Goal: Task Accomplishment & Management: Use online tool/utility

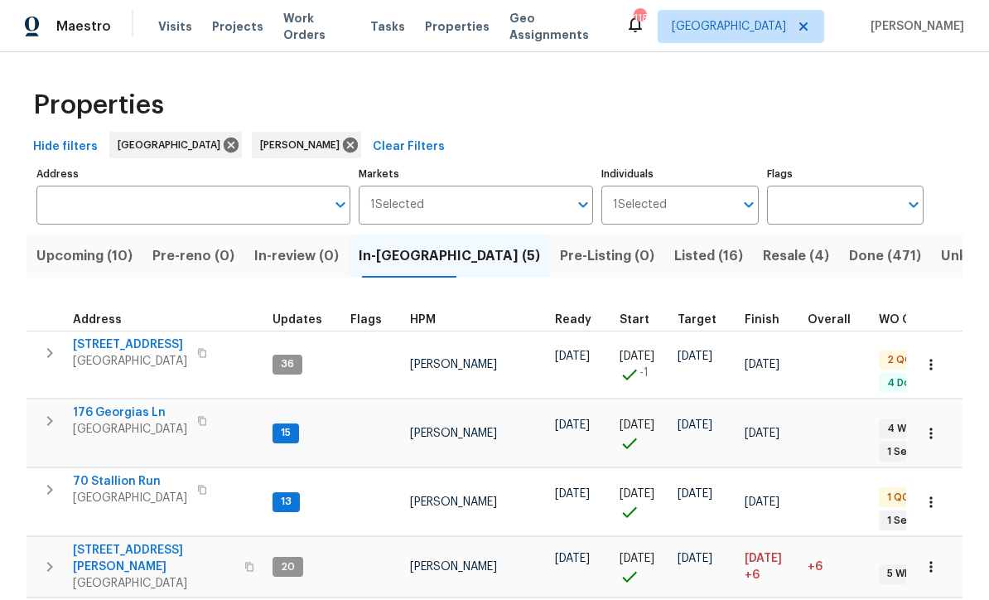
scroll to position [1, 0]
click at [118, 473] on span "70 Stallion Run" at bounding box center [130, 481] width 114 height 17
click at [108, 404] on span "176 Georgias Ln" at bounding box center [130, 412] width 114 height 17
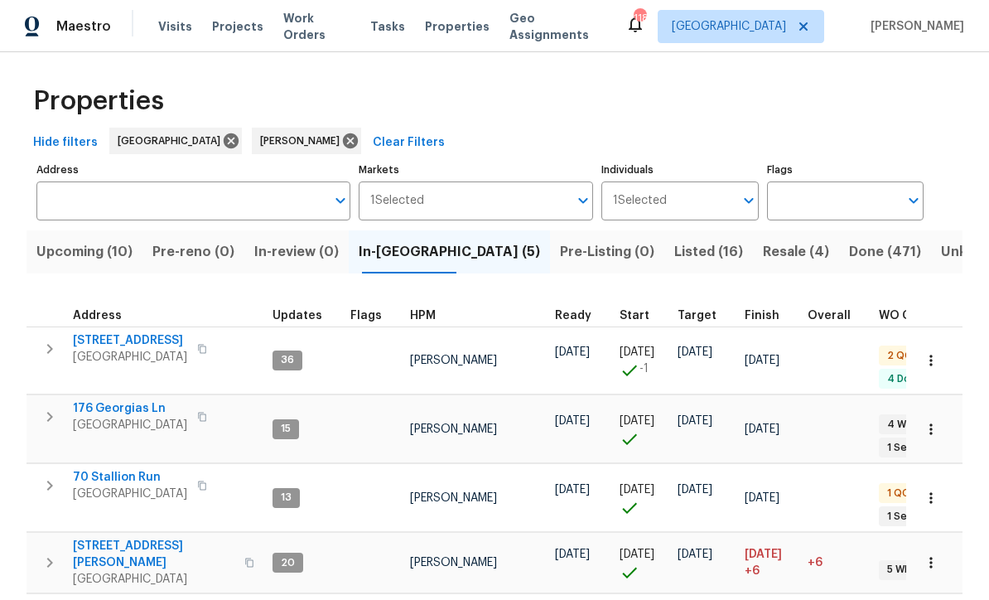
scroll to position [3, 0]
click at [115, 470] on span "70 Stallion Run" at bounding box center [130, 478] width 114 height 17
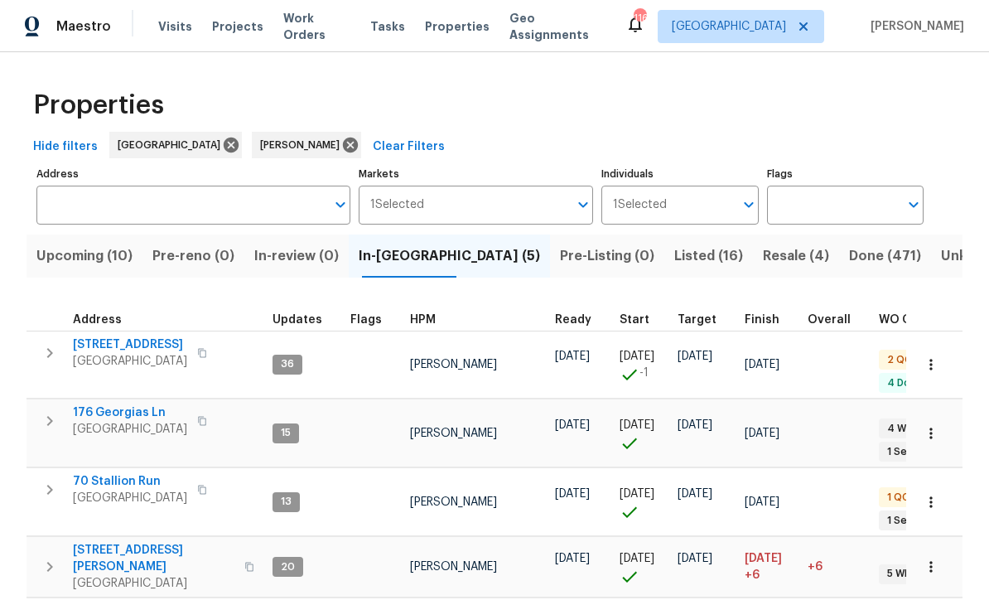
click at [71, 244] on span "Upcoming (10)" at bounding box center [84, 255] width 96 height 23
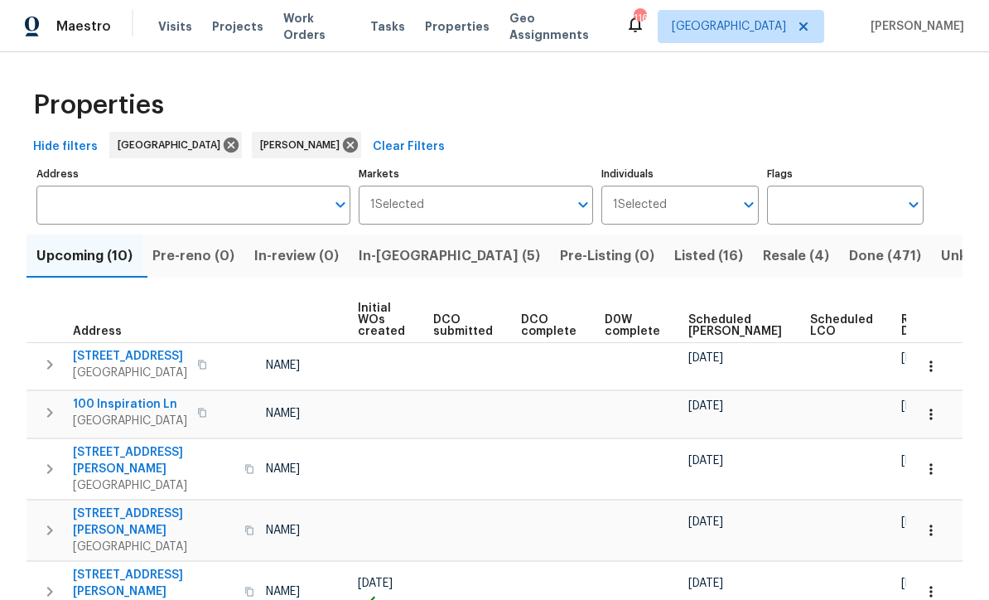
scroll to position [0, 118]
click at [902, 321] on span "Ready Date" at bounding box center [920, 325] width 36 height 23
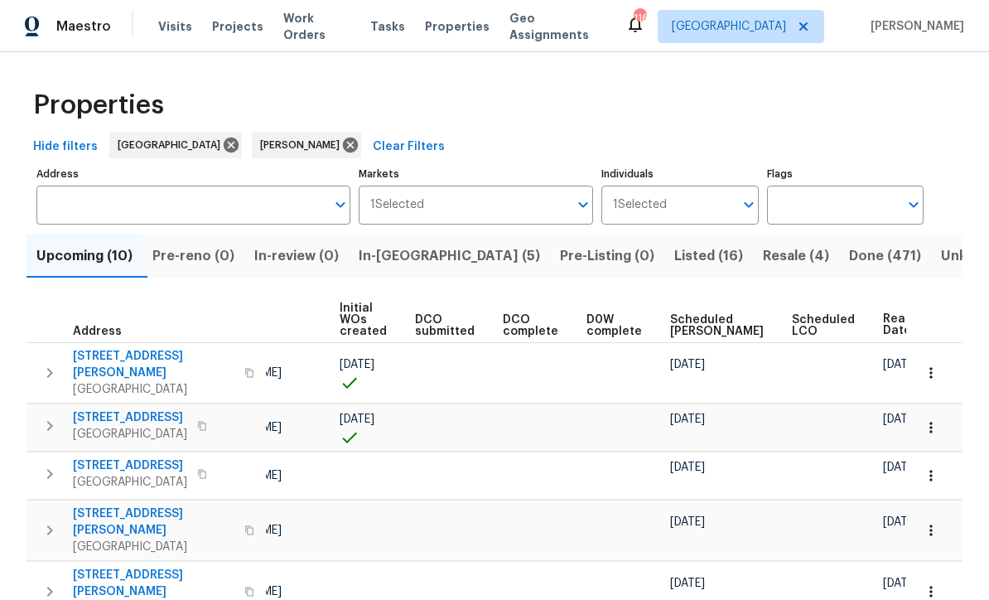
scroll to position [0, 137]
click at [674, 248] on span "Listed (16)" at bounding box center [708, 255] width 69 height 23
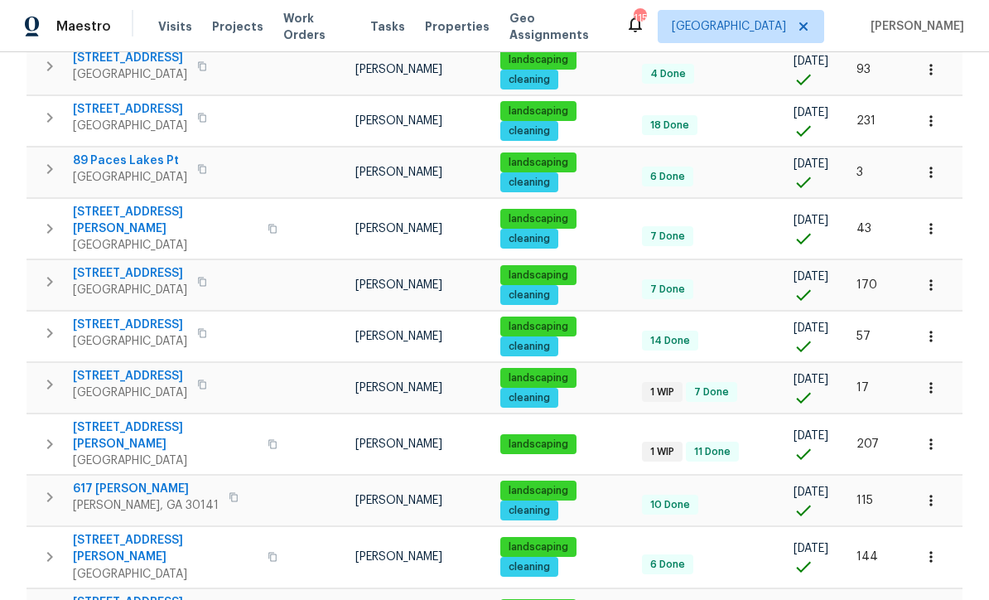
scroll to position [462, 0]
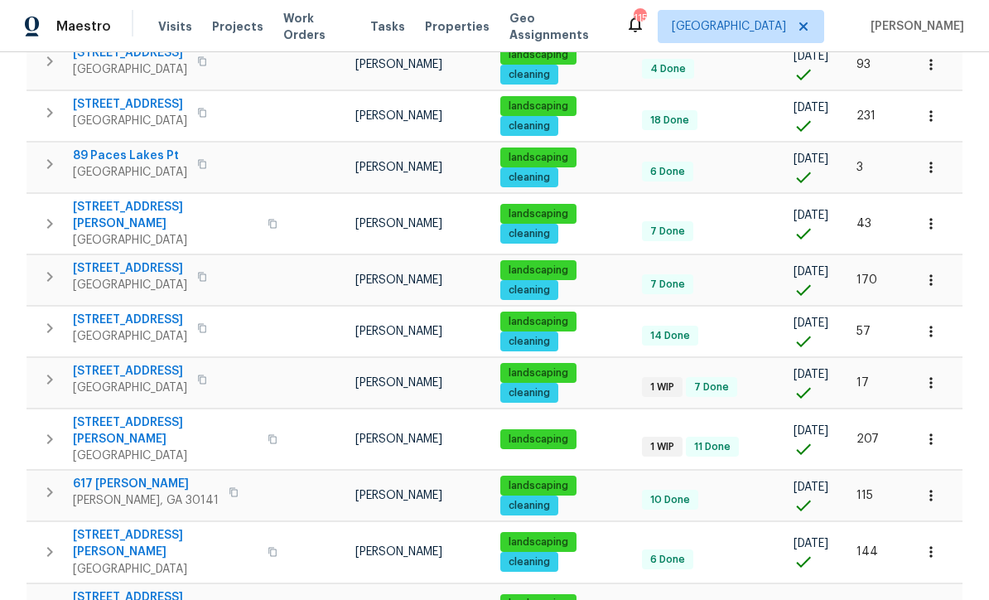
click at [933, 323] on icon "button" at bounding box center [931, 331] width 17 height 17
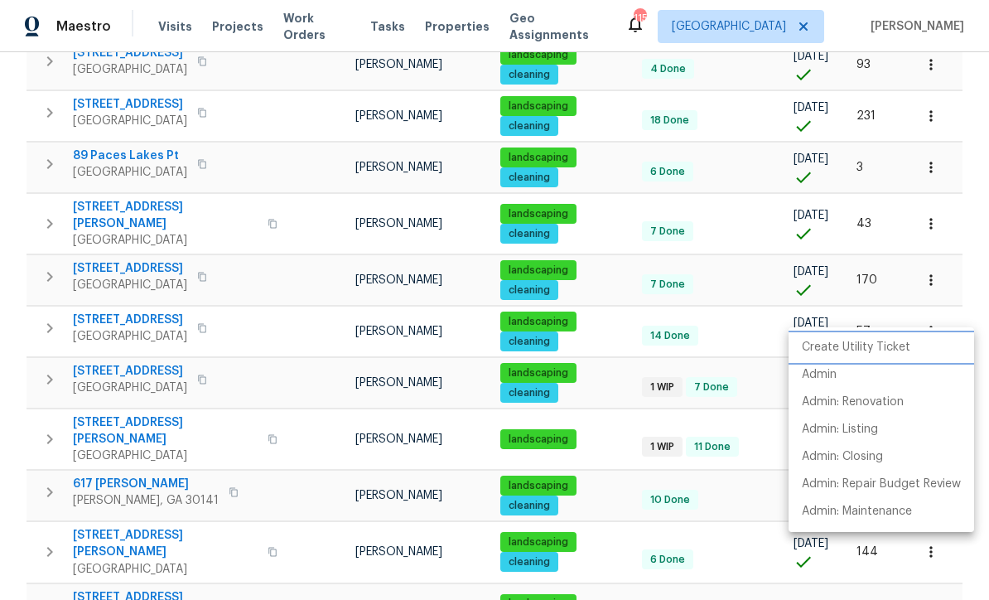
click at [898, 345] on p "Create Utility Ticket" at bounding box center [856, 347] width 109 height 17
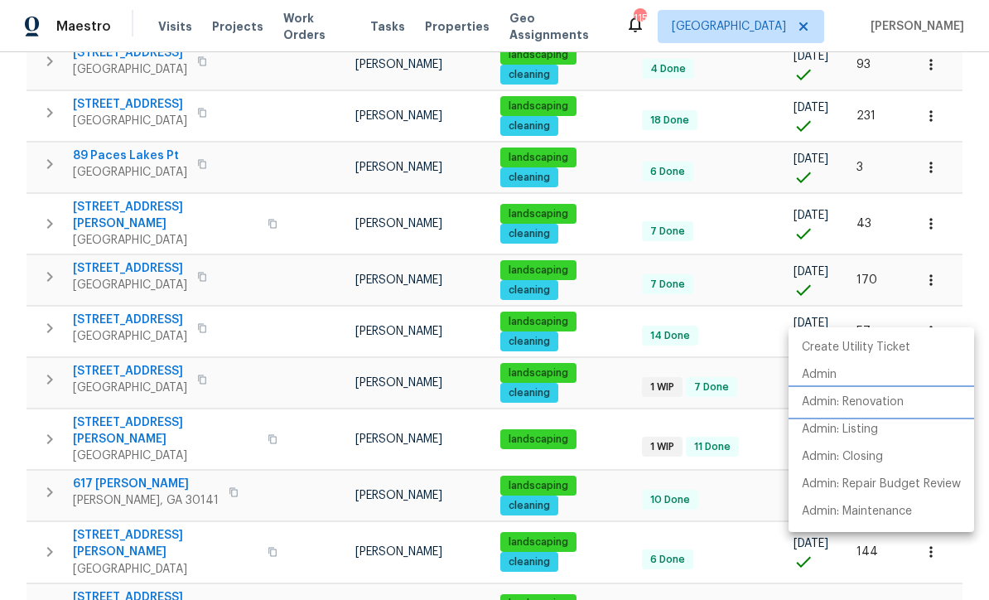
click at [887, 403] on p "Admin: Renovation" at bounding box center [853, 401] width 102 height 17
click at [195, 234] on div at bounding box center [494, 300] width 989 height 600
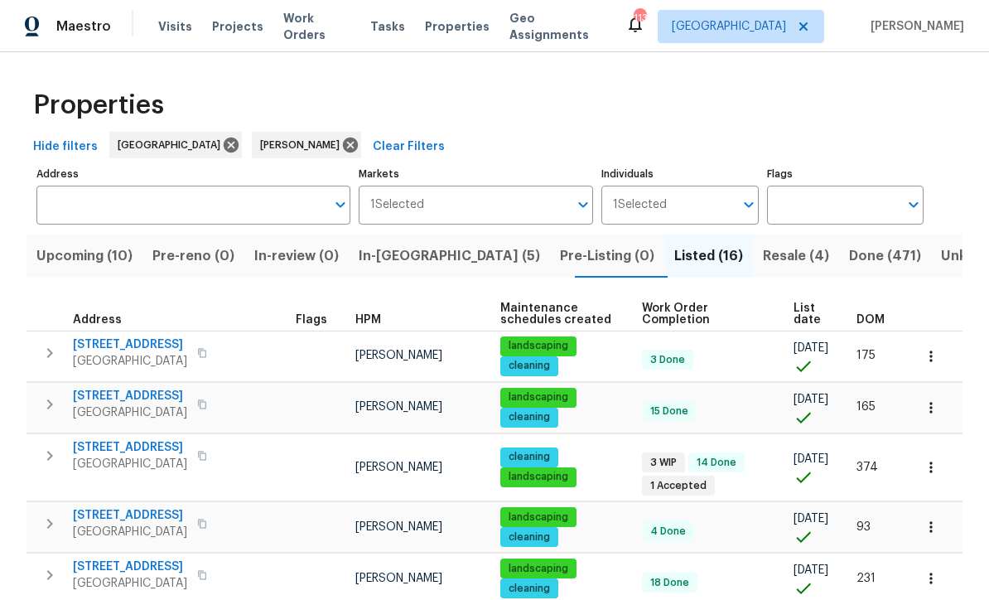
scroll to position [0, 0]
click at [397, 253] on span "In-reno (5)" at bounding box center [449, 255] width 181 height 23
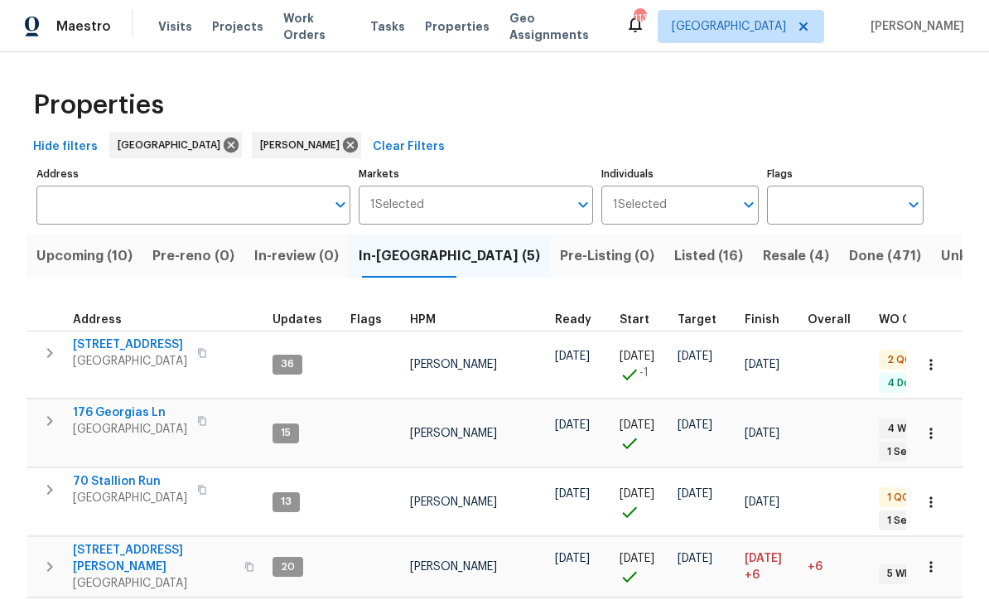
click at [89, 250] on span "Upcoming (10)" at bounding box center [84, 255] width 96 height 23
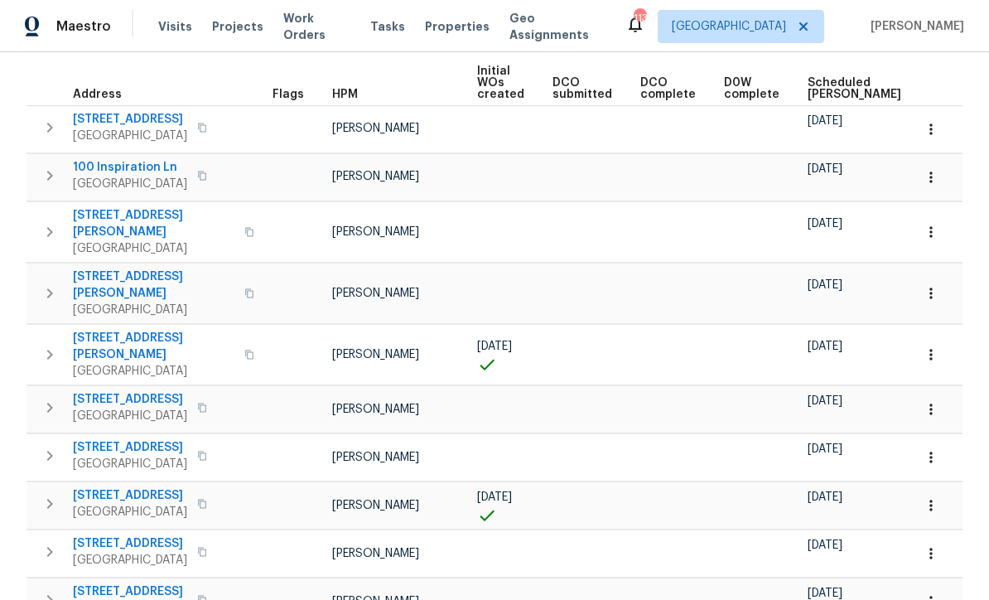
scroll to position [236, 0]
click at [115, 536] on span "132 Highland Dr" at bounding box center [130, 544] width 114 height 17
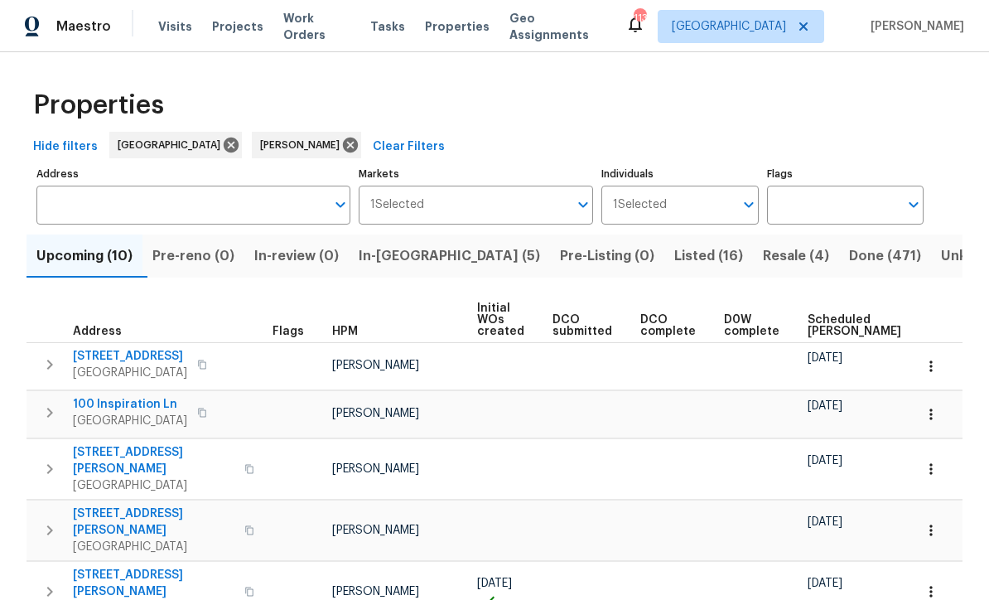
scroll to position [0, 0]
click at [410, 256] on span "In-reno (5)" at bounding box center [449, 255] width 181 height 23
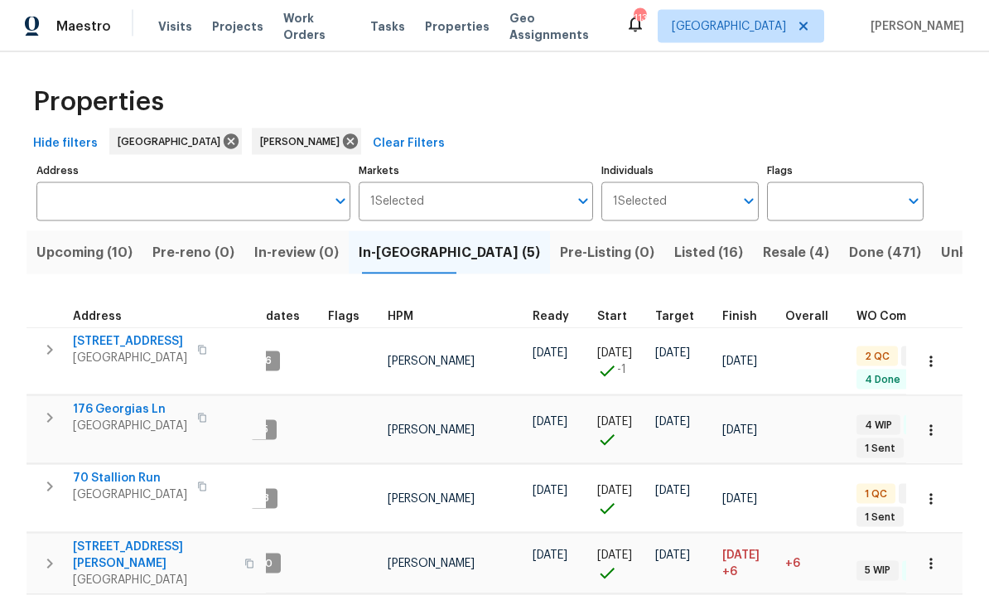
scroll to position [0, 21]
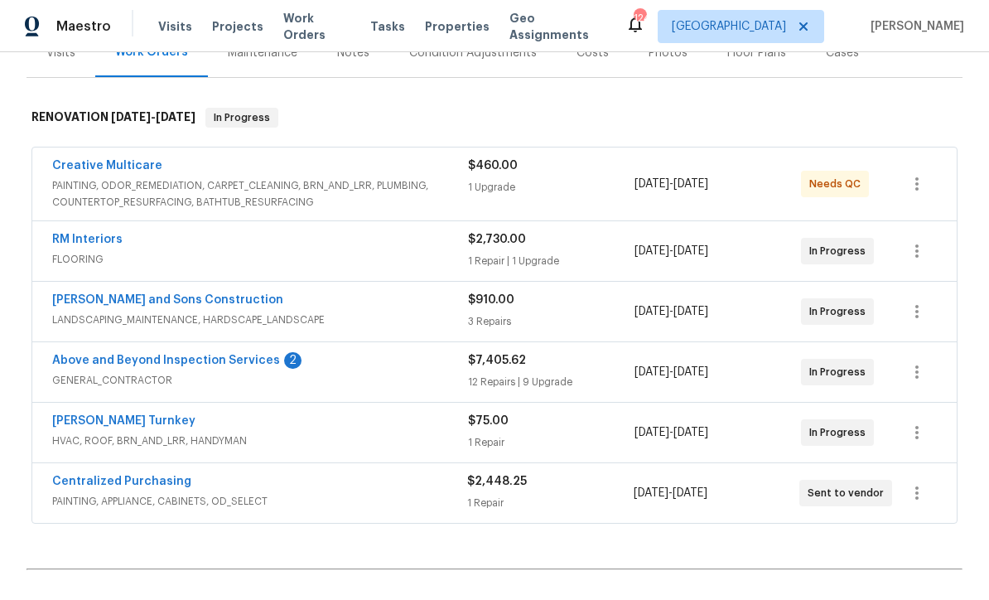
scroll to position [257, 0]
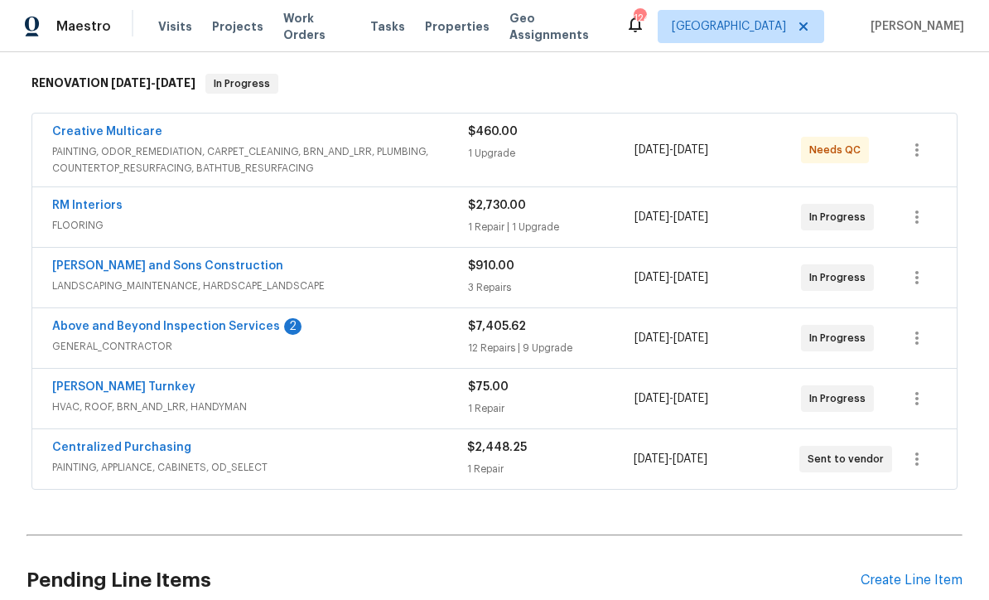
click at [131, 323] on link "Above and Beyond Inspection Services" at bounding box center [166, 327] width 228 height 12
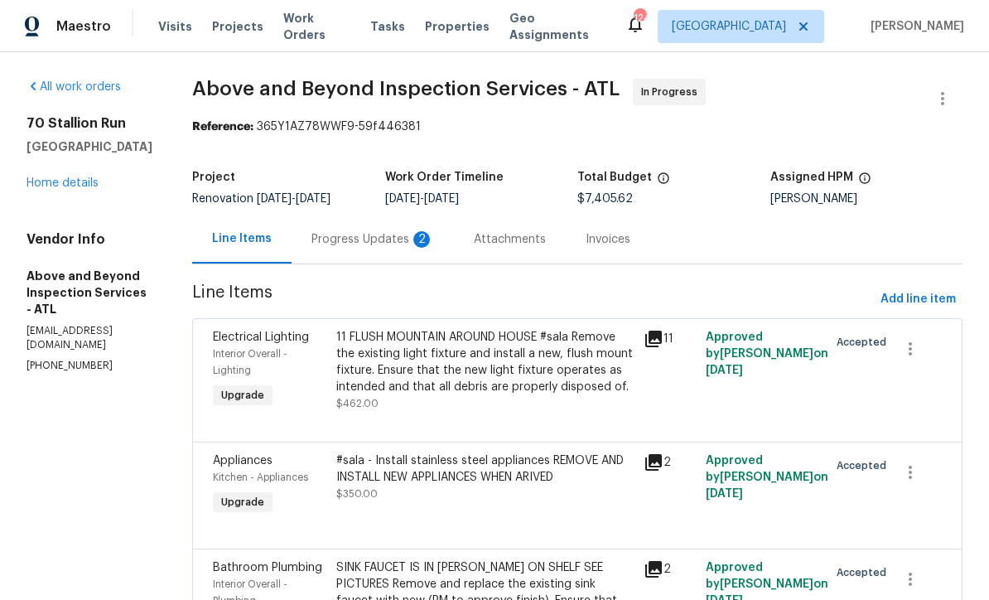
click at [398, 247] on div "Progress Updates 2" at bounding box center [372, 239] width 123 height 17
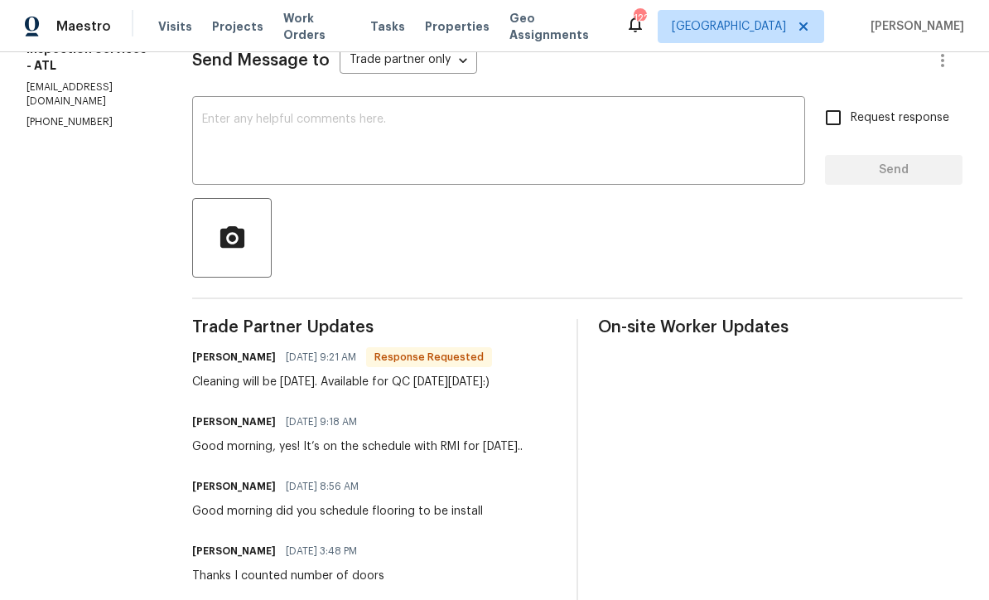
scroll to position [248, 0]
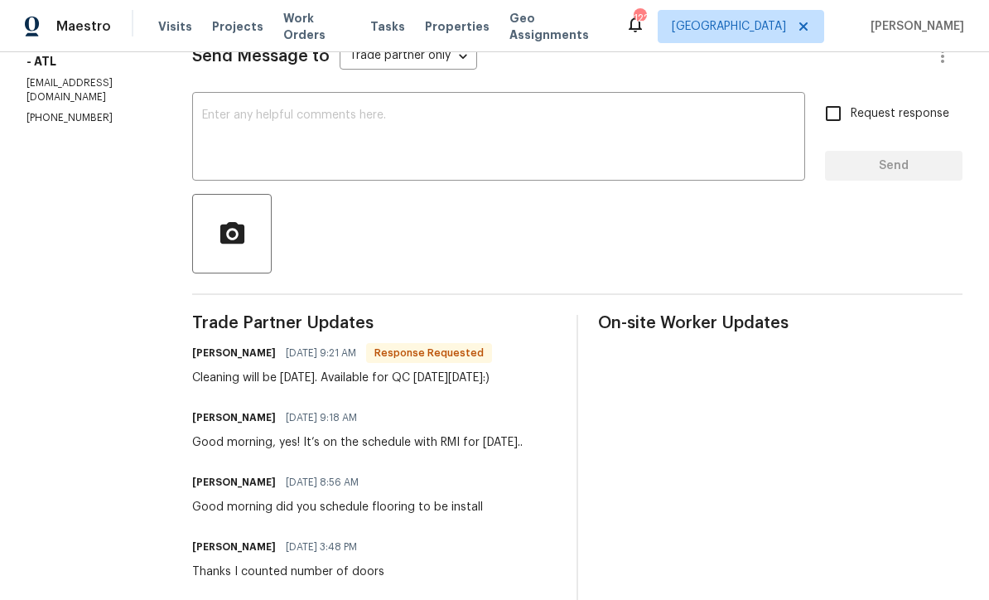
click at [278, 118] on div "x ​" at bounding box center [498, 138] width 613 height 84
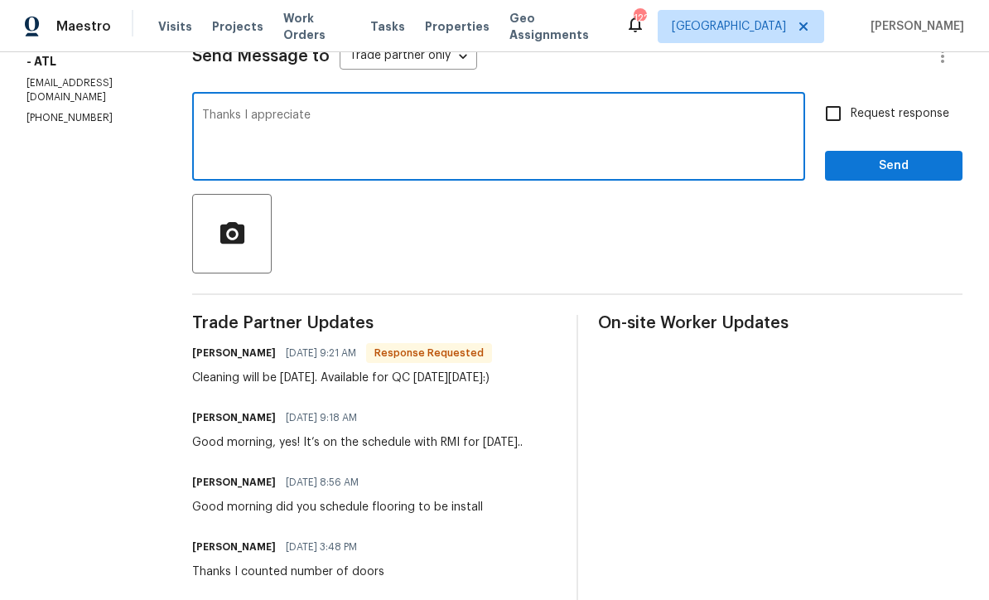
type textarea "Thanks I appreciate"
click at [831, 124] on input "Request response" at bounding box center [833, 113] width 35 height 35
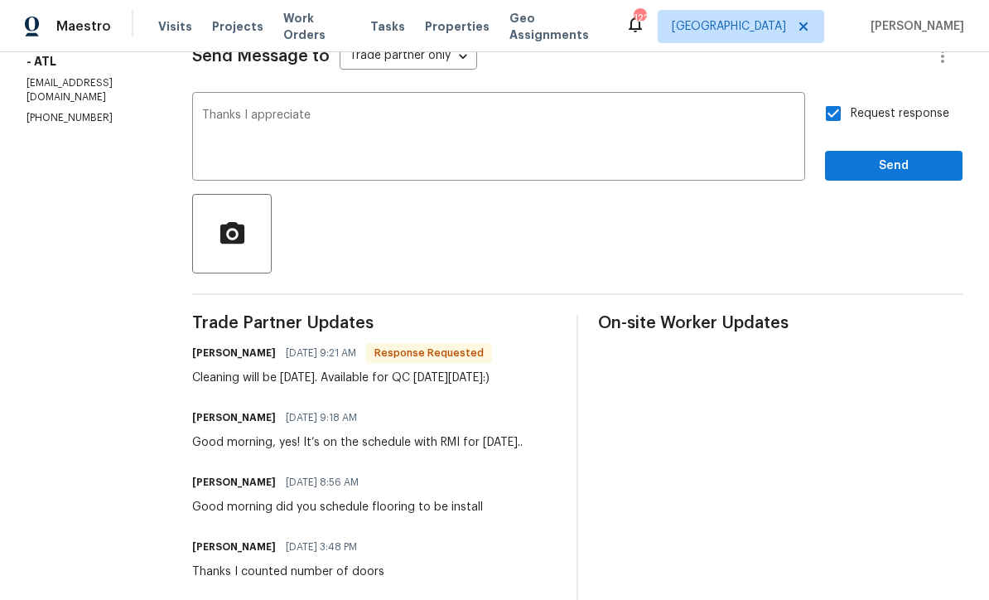
click at [831, 117] on input "Request response" at bounding box center [833, 113] width 35 height 35
checkbox input "false"
click at [869, 176] on span "Send" at bounding box center [893, 166] width 111 height 21
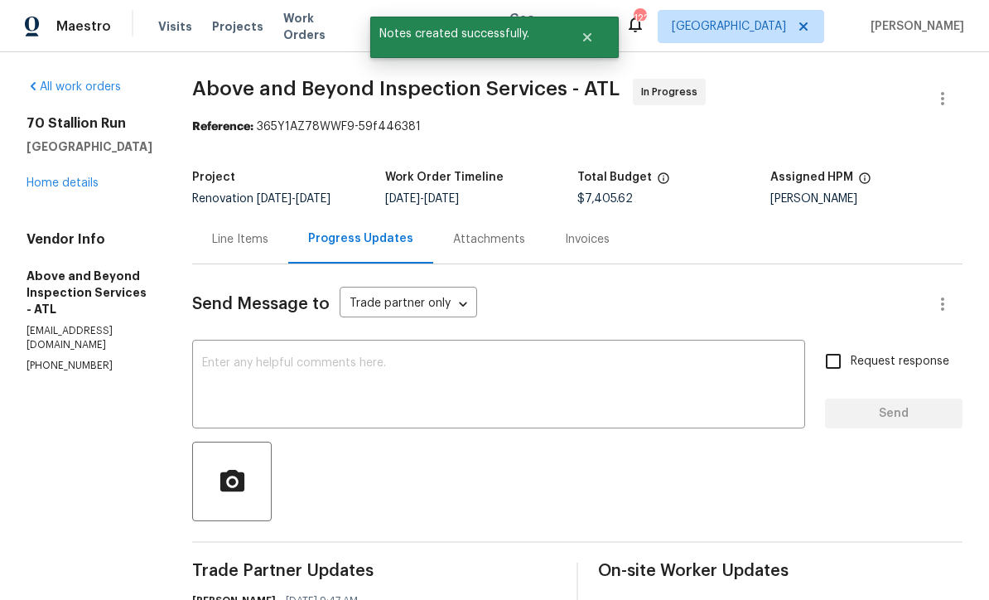
click at [48, 183] on link "Home details" at bounding box center [63, 183] width 72 height 12
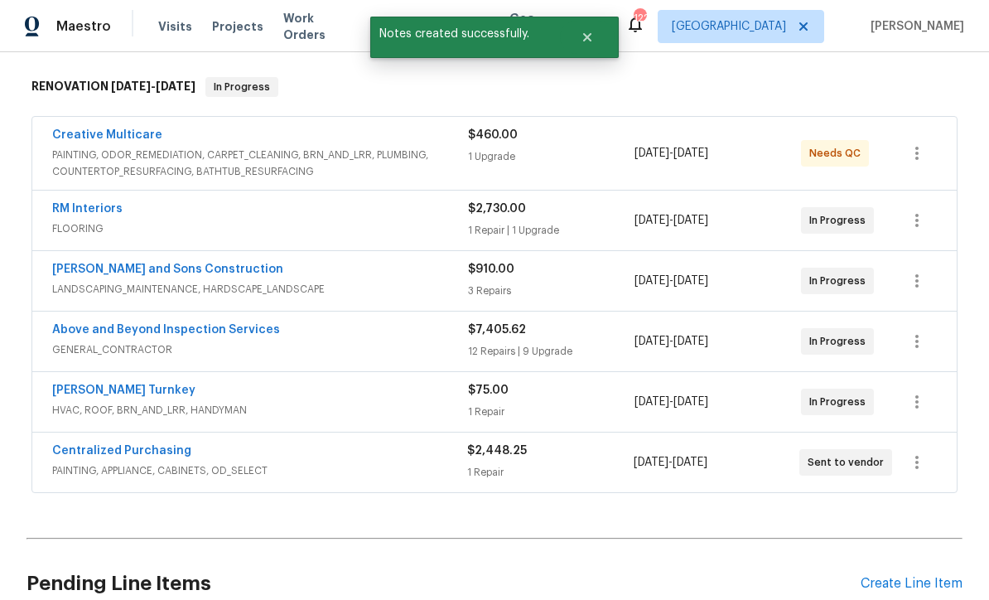
scroll to position [254, 0]
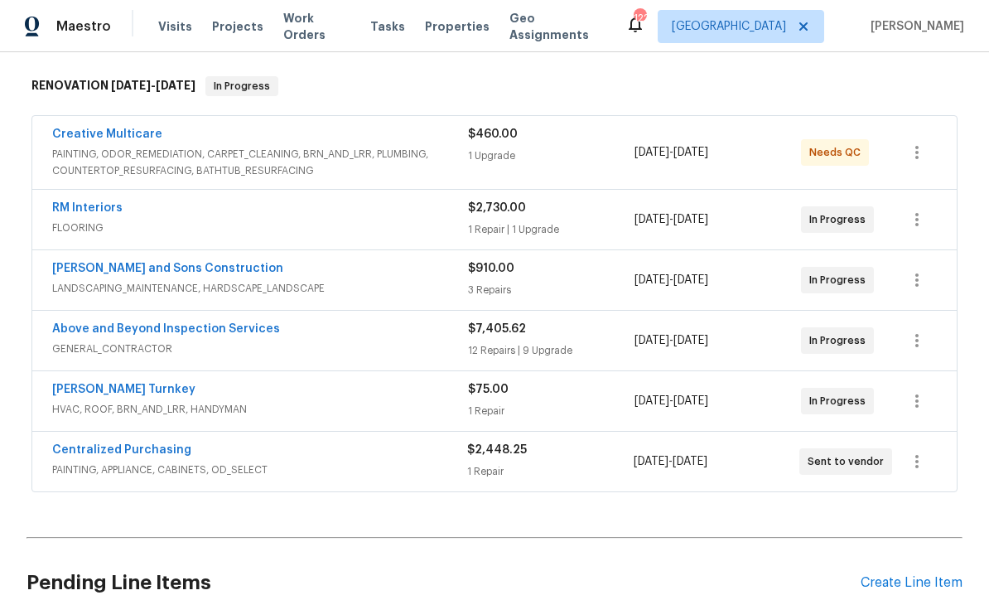
click at [114, 132] on link "Creative Multicare" at bounding box center [107, 134] width 110 height 12
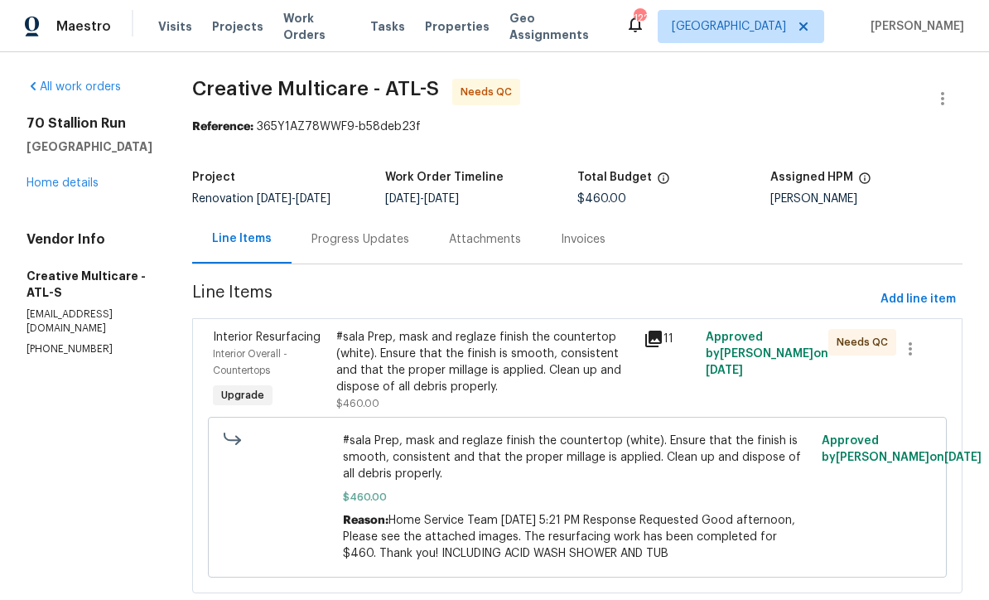
click at [391, 236] on div "Progress Updates" at bounding box center [360, 239] width 98 height 17
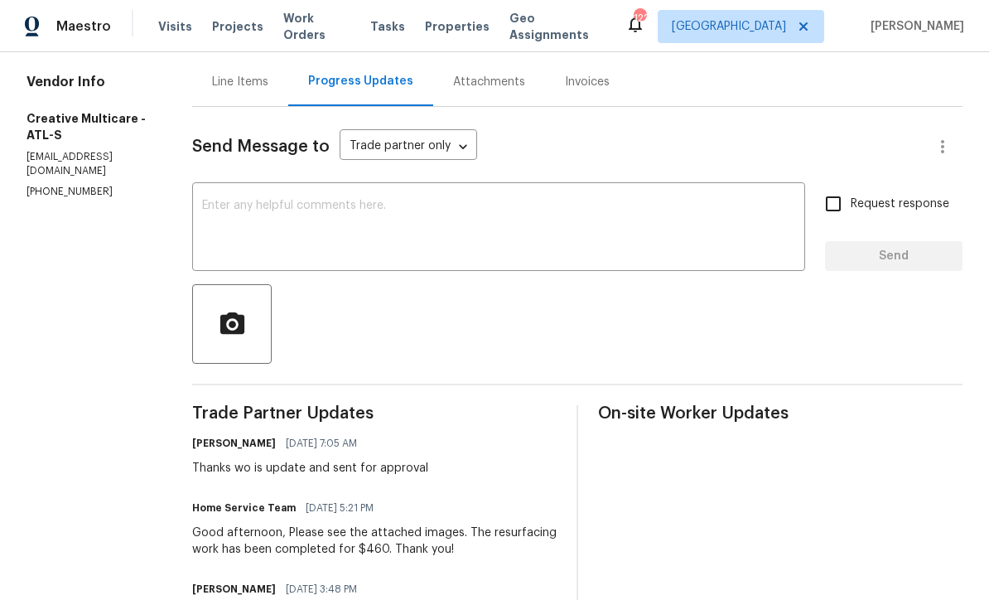
scroll to position [52, 0]
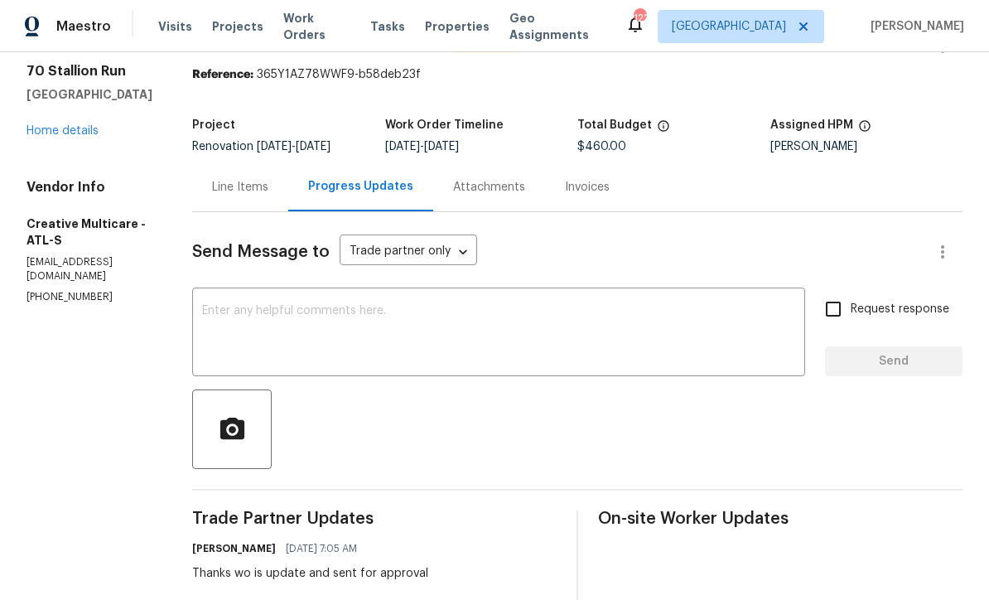
click at [254, 306] on textarea at bounding box center [498, 334] width 593 height 58
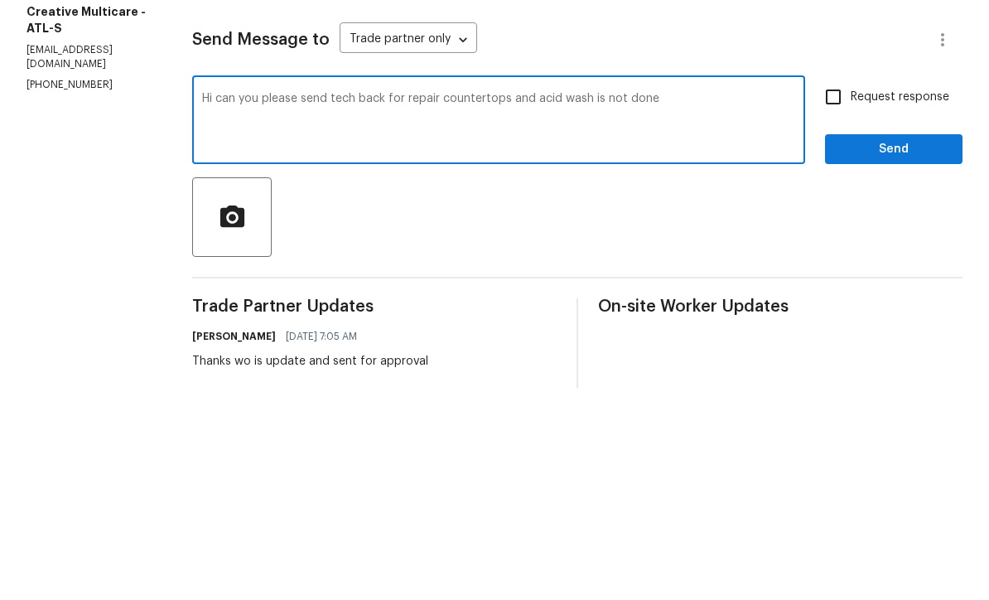
type textarea "Hi can you please send tech back for repair countertops and acid wash is not do…"
click at [247, 415] on icon "button" at bounding box center [232, 429] width 29 height 29
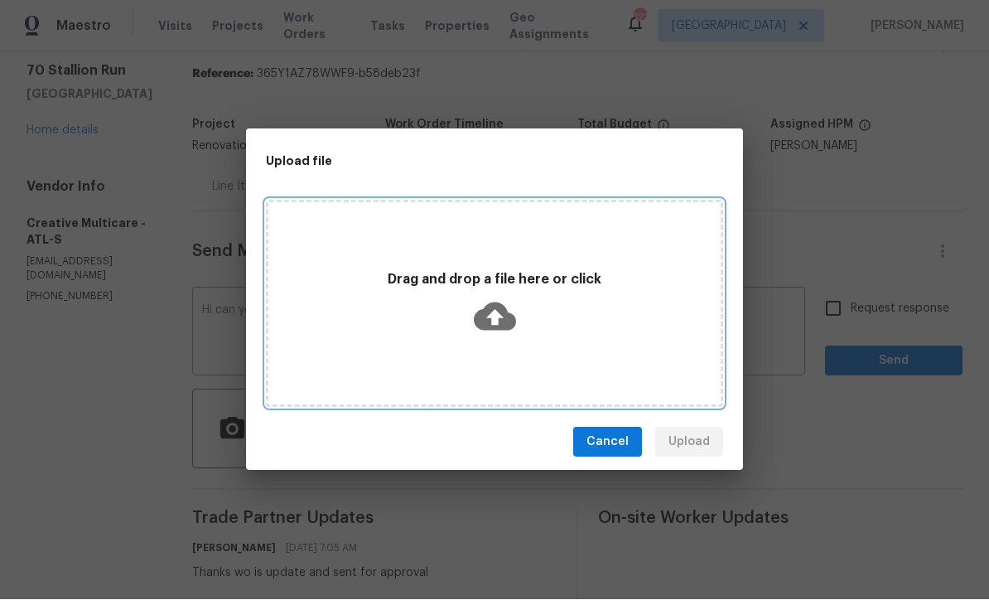
click at [502, 315] on icon at bounding box center [495, 317] width 42 height 28
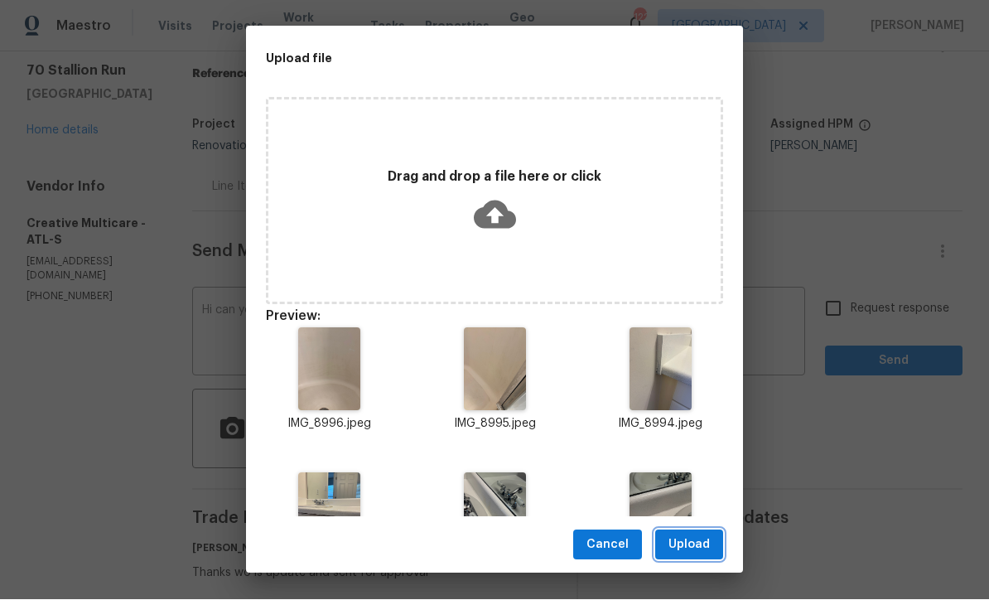
click at [673, 537] on span "Upload" at bounding box center [688, 545] width 41 height 21
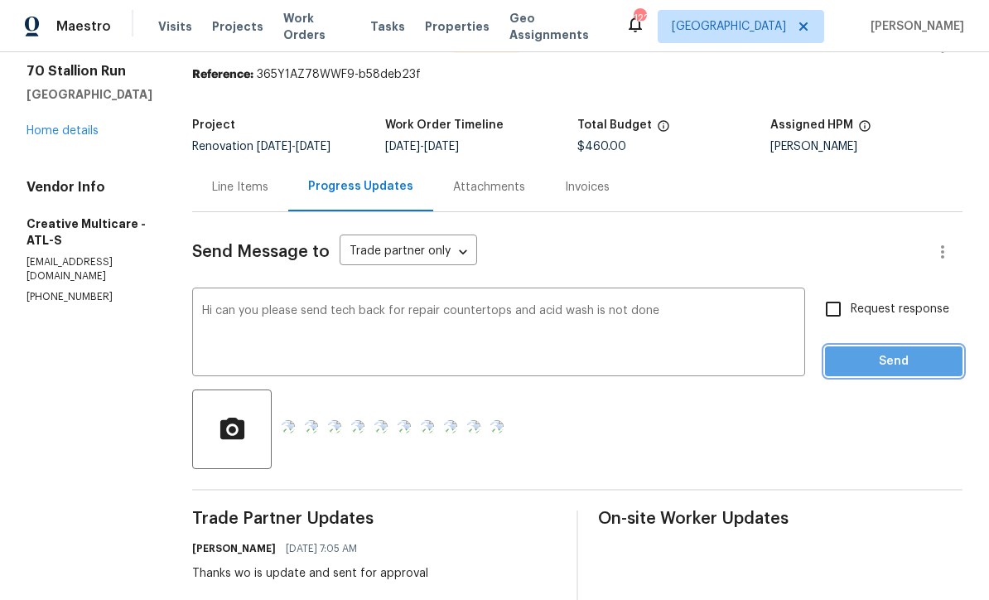
click at [909, 351] on span "Send" at bounding box center [893, 361] width 111 height 21
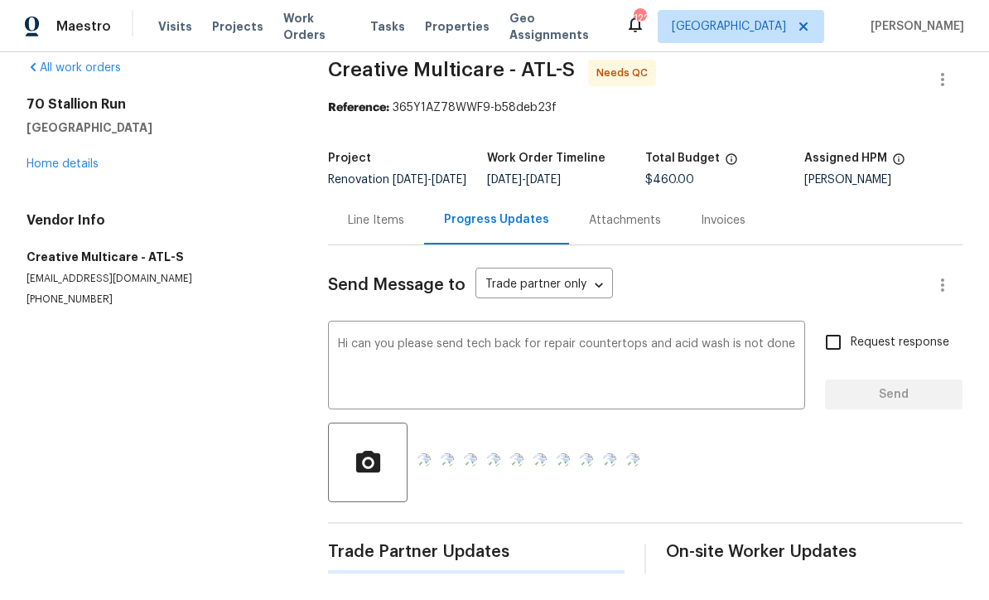
scroll to position [0, 0]
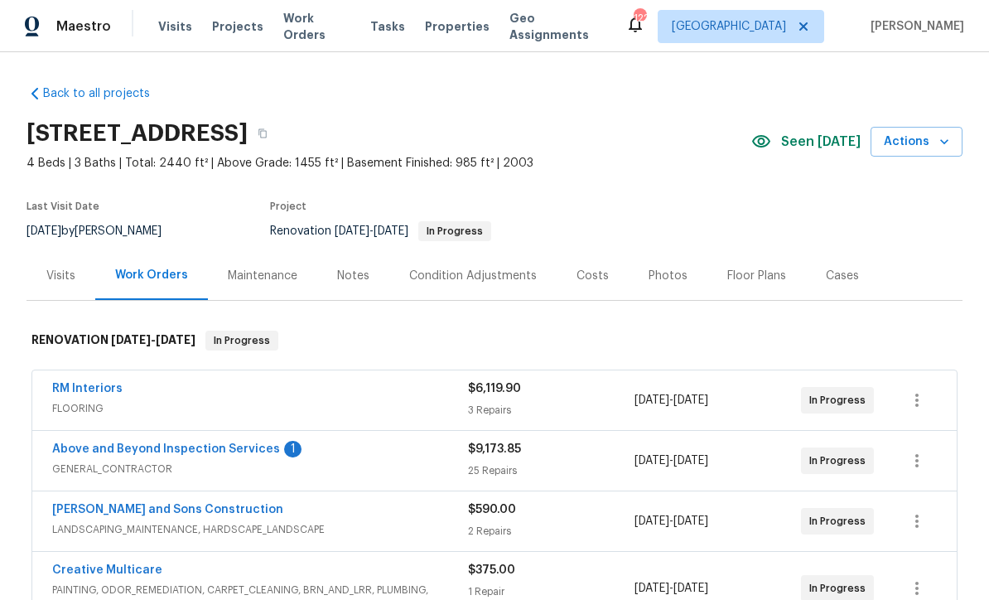
click at [143, 447] on link "Above and Beyond Inspection Services" at bounding box center [166, 449] width 228 height 12
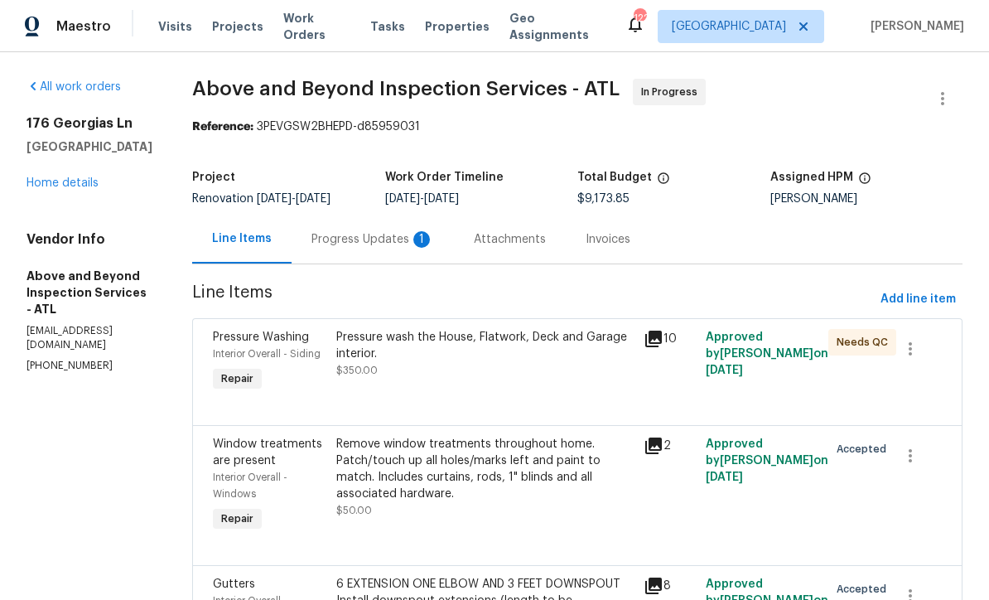
click at [388, 242] on div "Progress Updates 1" at bounding box center [372, 239] width 123 height 17
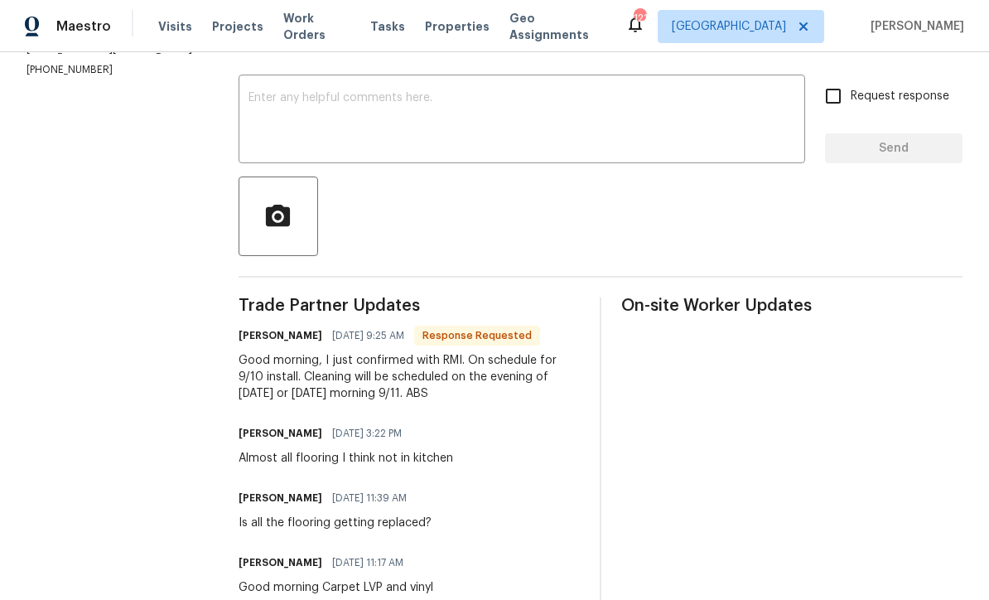
scroll to position [264, 0]
click at [283, 98] on textarea at bounding box center [522, 122] width 547 height 58
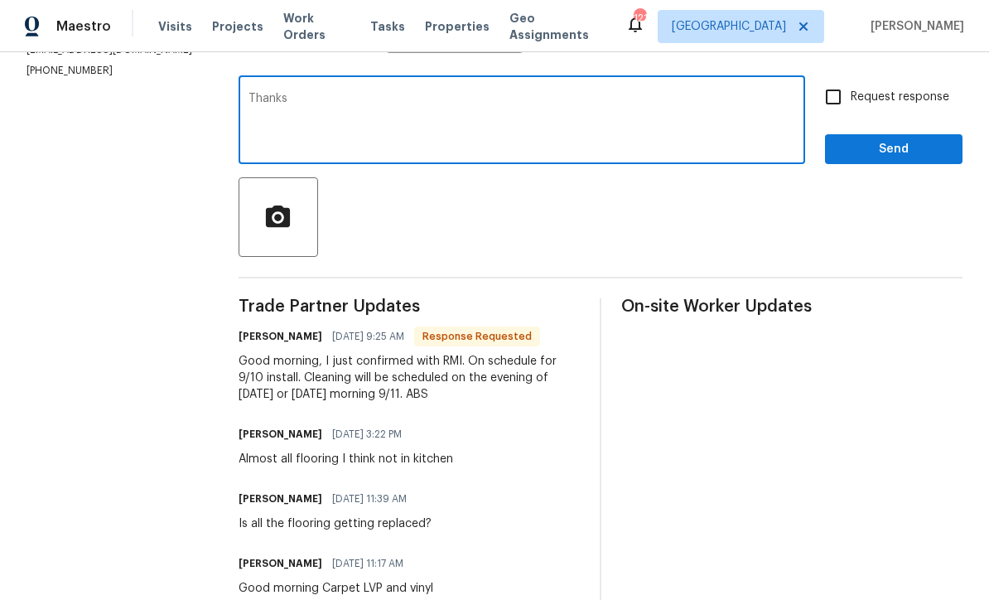
type textarea "Thanks"
click at [933, 148] on span "Send" at bounding box center [893, 149] width 111 height 21
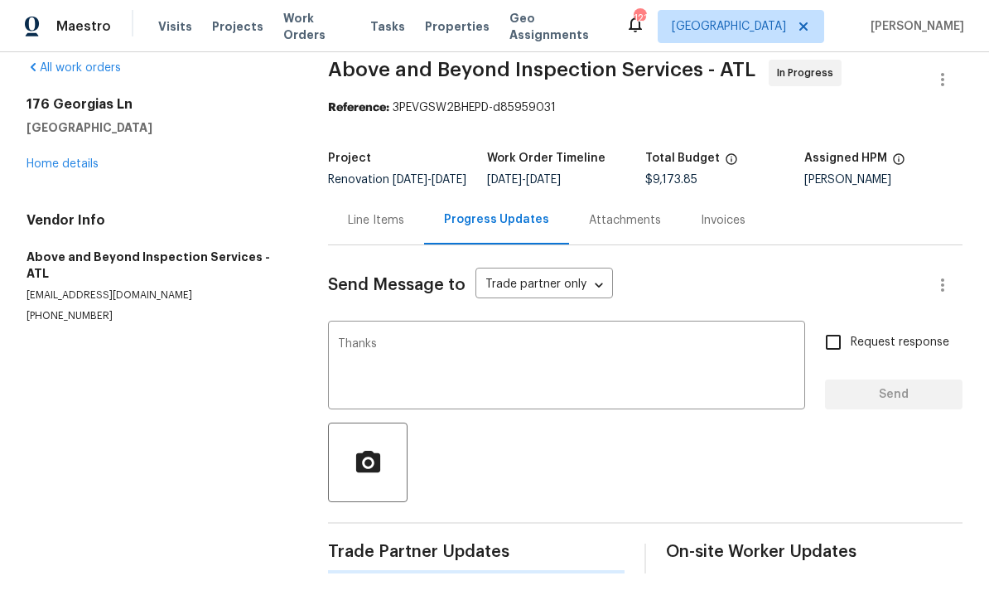
scroll to position [0, 0]
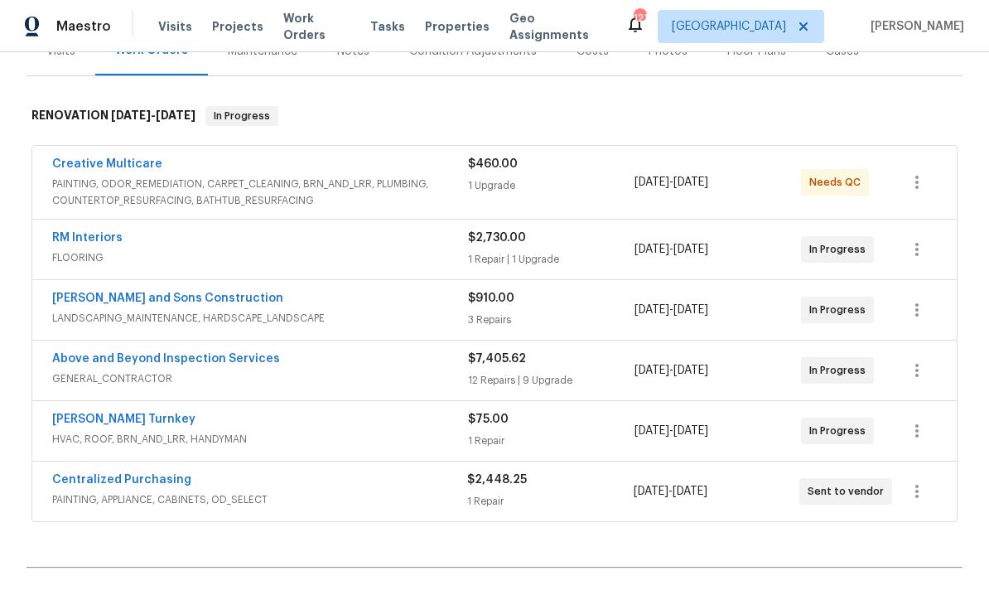
scroll to position [244, 0]
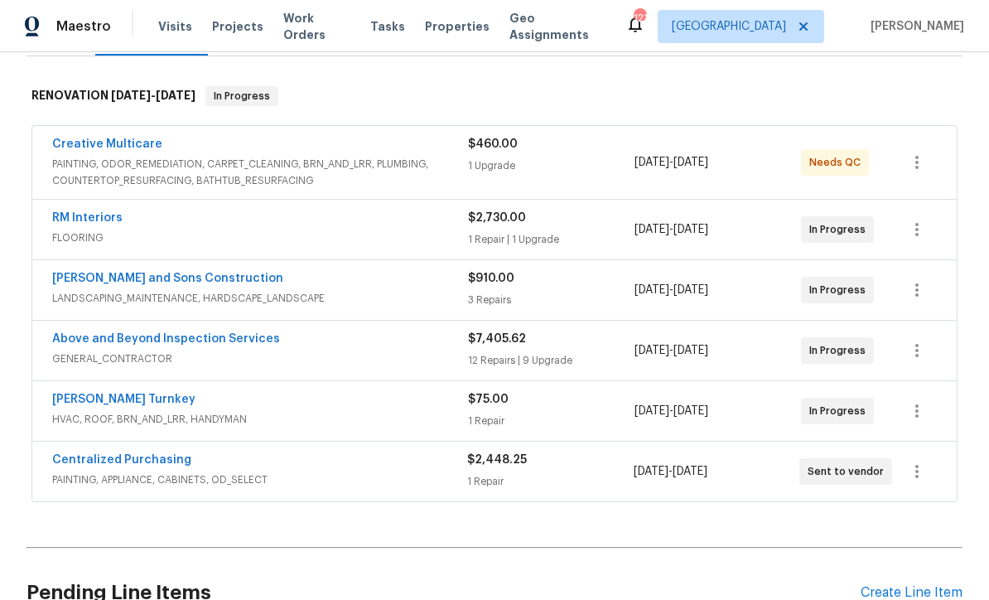
click at [137, 341] on link "Above and Beyond Inspection Services" at bounding box center [166, 339] width 228 height 12
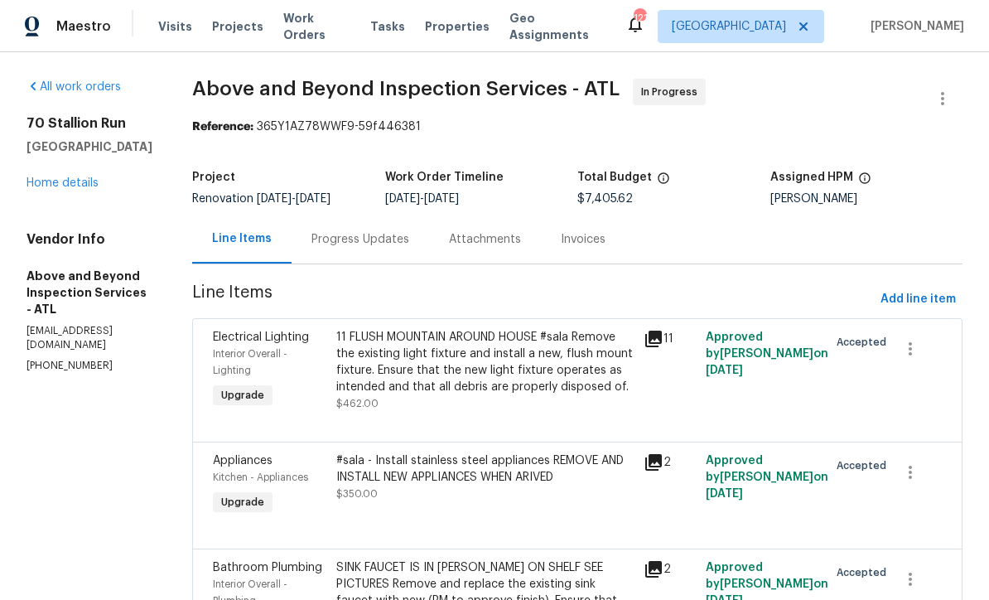
click at [51, 187] on link "Home details" at bounding box center [63, 183] width 72 height 12
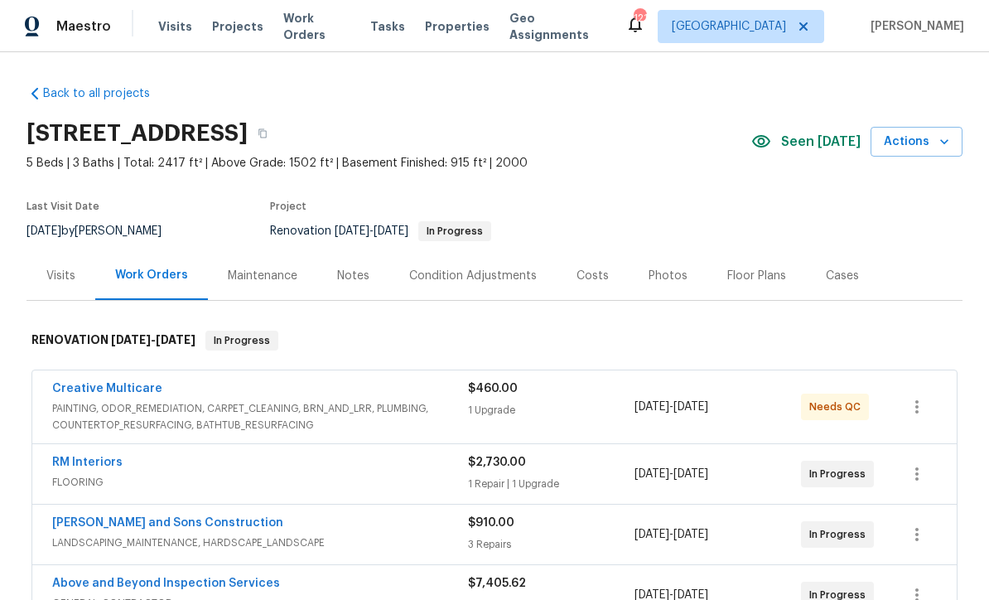
click at [104, 392] on link "Creative Multicare" at bounding box center [107, 389] width 110 height 12
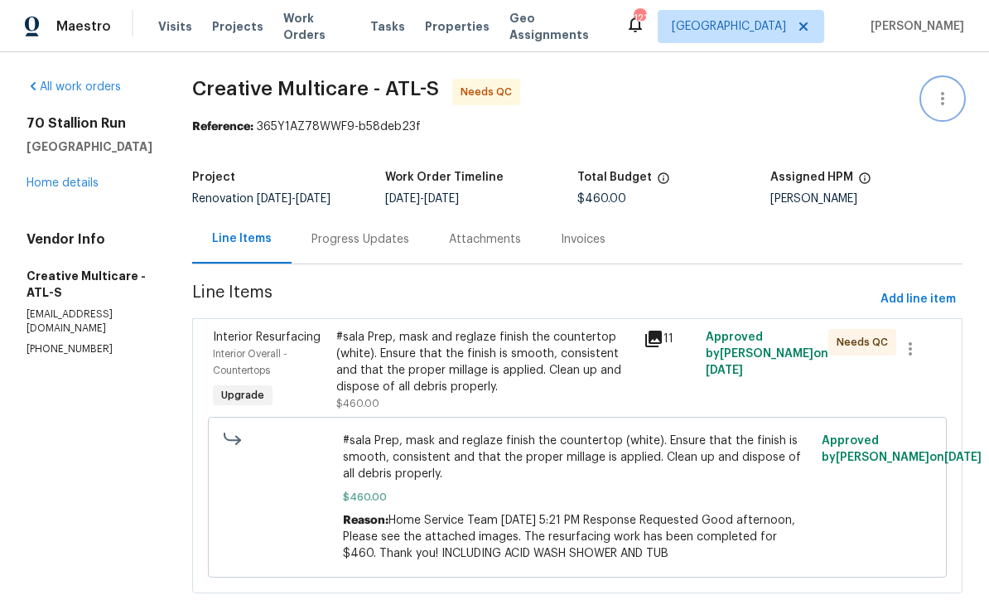
click at [942, 99] on icon "button" at bounding box center [942, 98] width 3 height 13
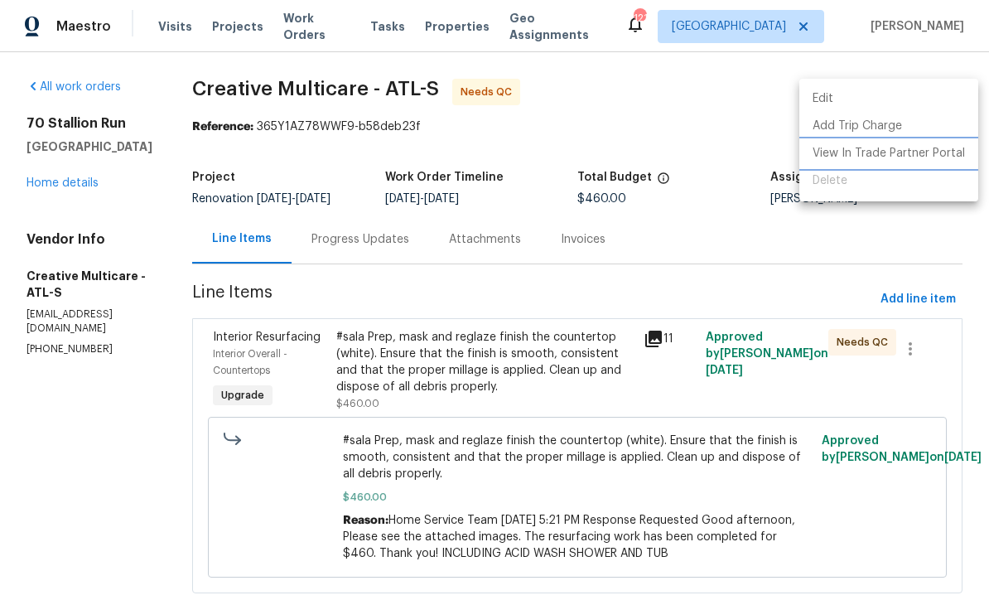
click at [926, 158] on li "View In Trade Partner Portal" at bounding box center [888, 153] width 179 height 27
click at [159, 422] on div at bounding box center [494, 300] width 989 height 600
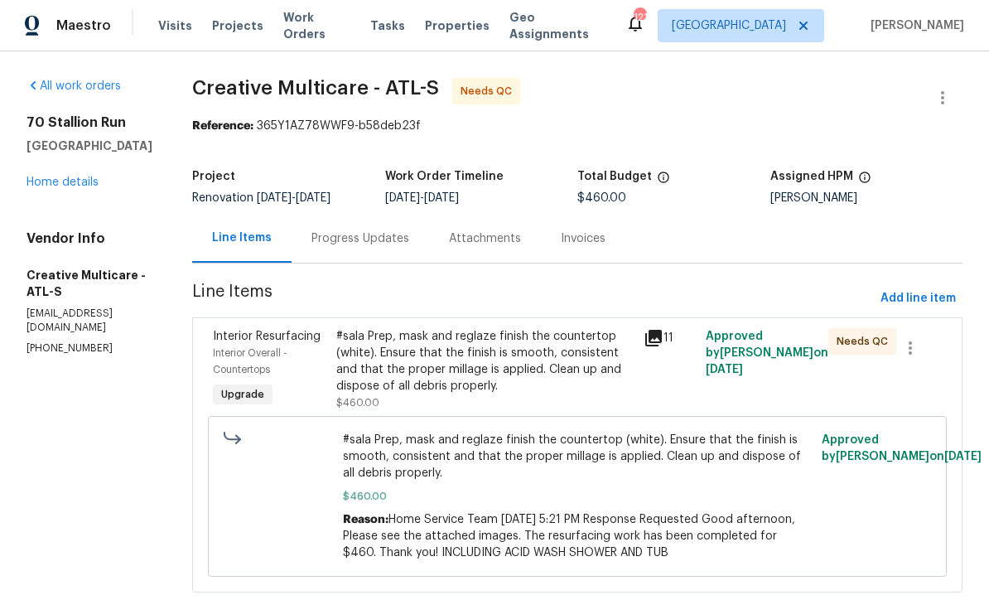
click at [60, 177] on link "Home details" at bounding box center [63, 183] width 72 height 12
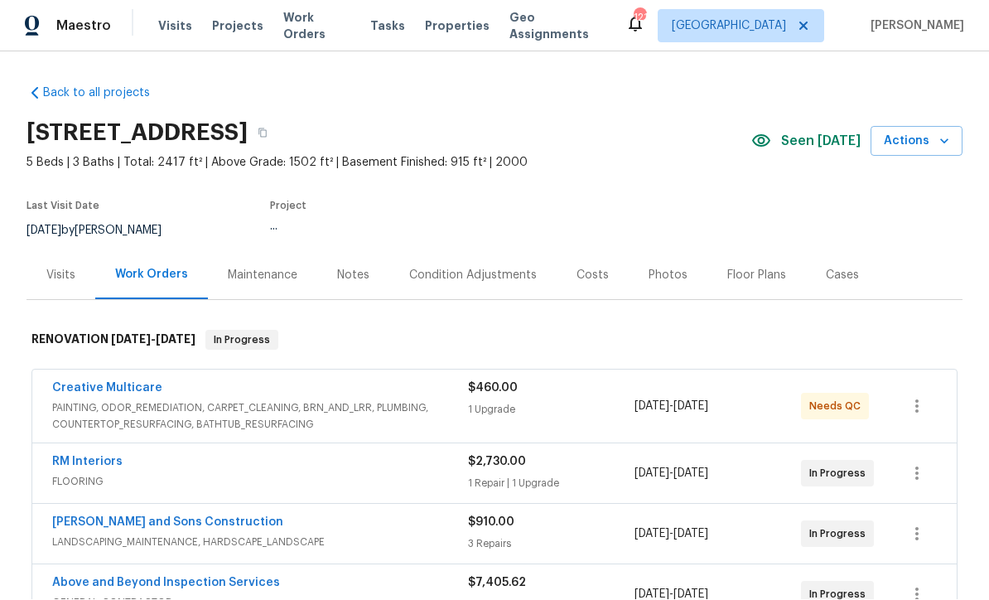
scroll to position [1, 0]
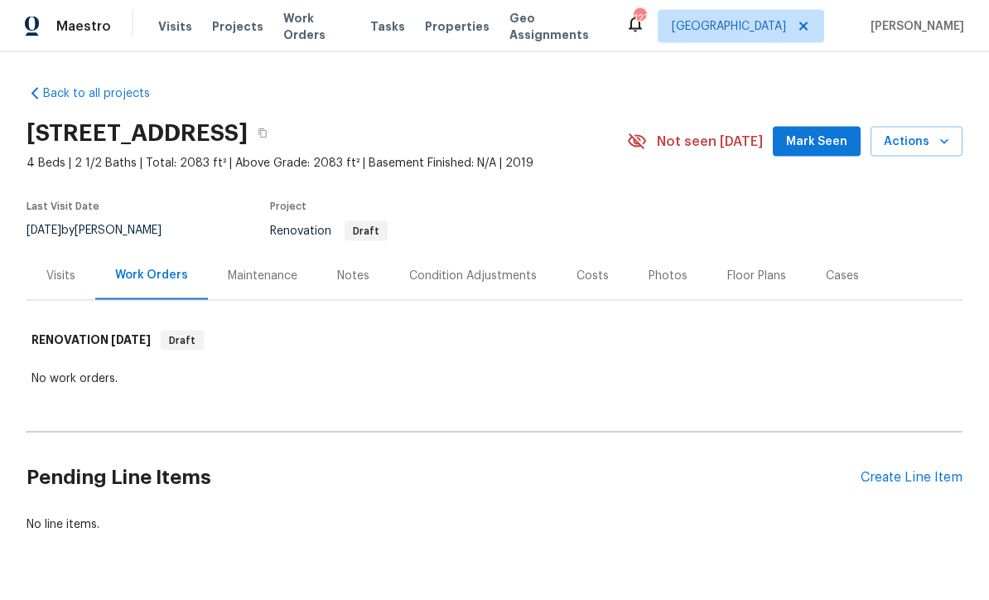
scroll to position [45, 0]
click at [433, 251] on div "Condition Adjustments" at bounding box center [472, 275] width 167 height 49
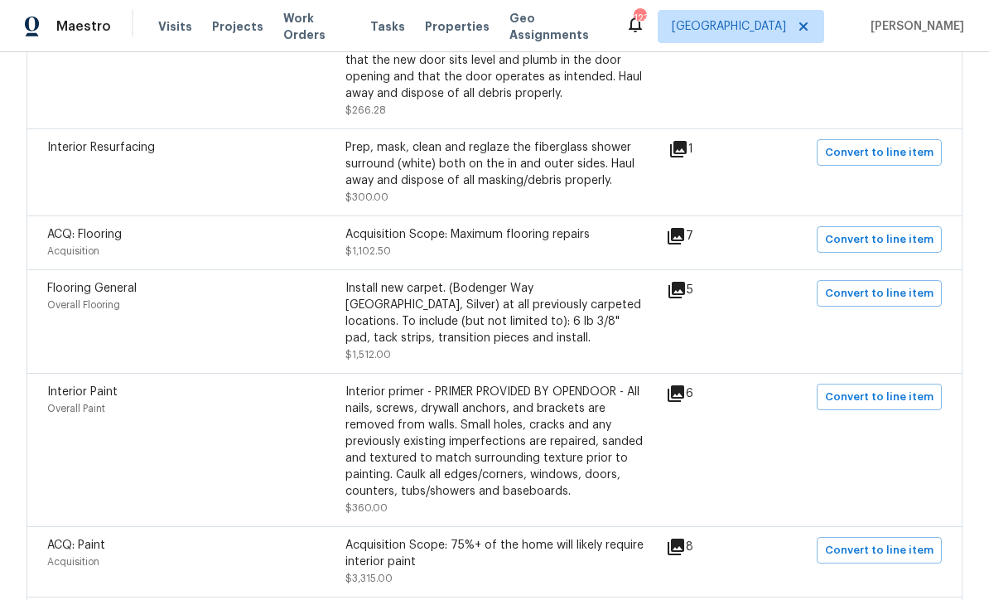
scroll to position [557, 0]
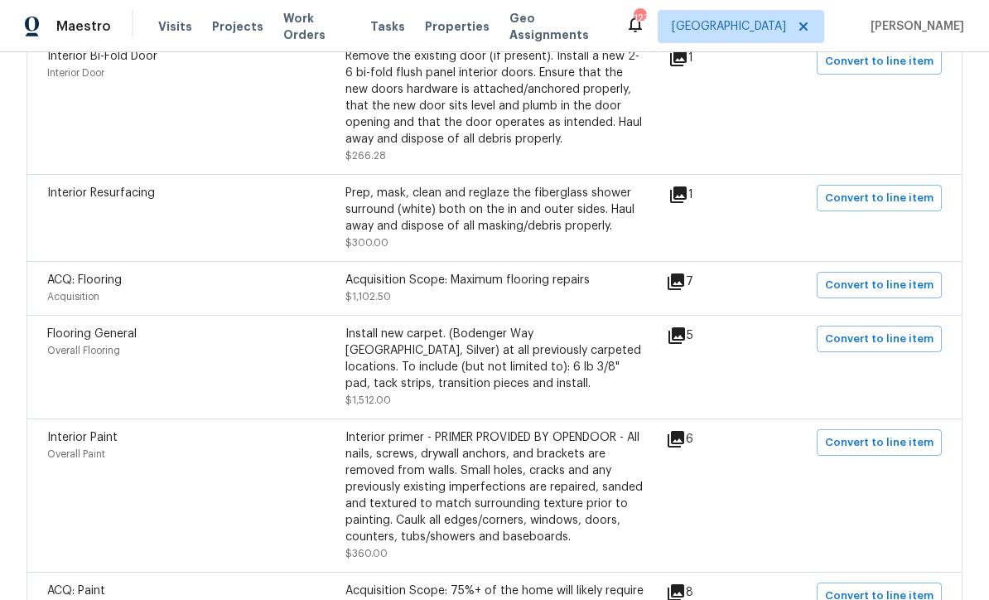
click at [437, 218] on div "Prep, mask, clean and reglaze the fiberglass shower surround (white) both on th…" at bounding box center [494, 210] width 298 height 50
click at [676, 200] on icon at bounding box center [678, 195] width 20 height 20
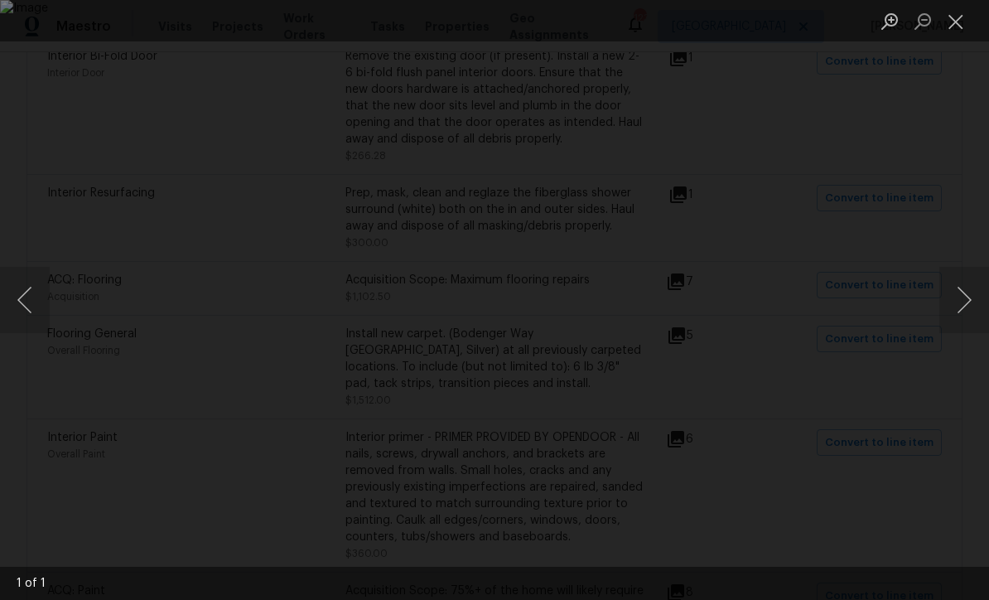
click at [962, 23] on button "Close lightbox" at bounding box center [955, 21] width 33 height 29
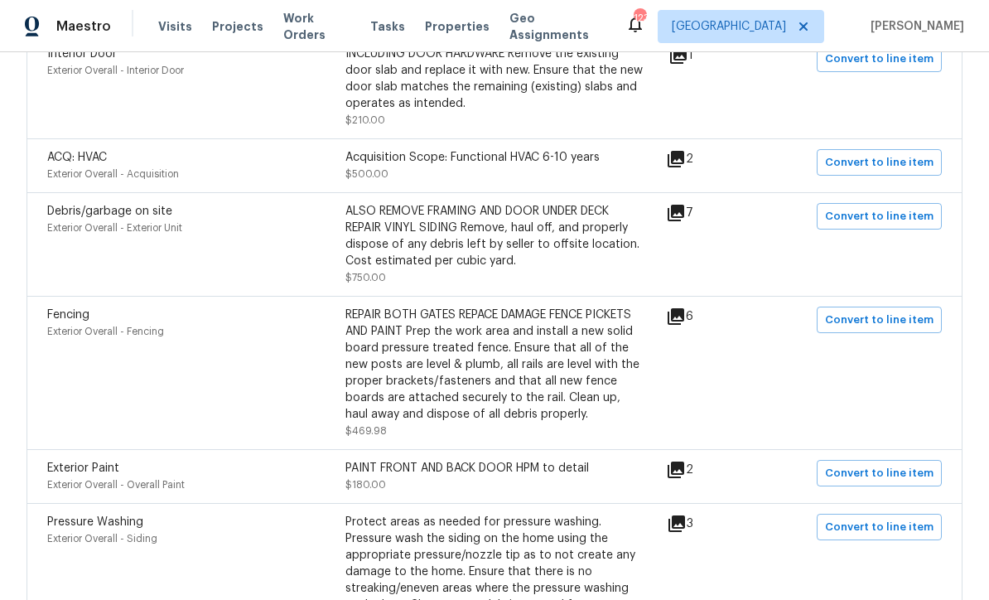
scroll to position [1372, 0]
click at [446, 239] on div "ALSO REMOVE FRAMING AND DOOR UNDER DECK REPAIR VINYL SIDING Remove, haul off, a…" at bounding box center [494, 235] width 298 height 66
click at [683, 218] on icon at bounding box center [676, 212] width 17 height 17
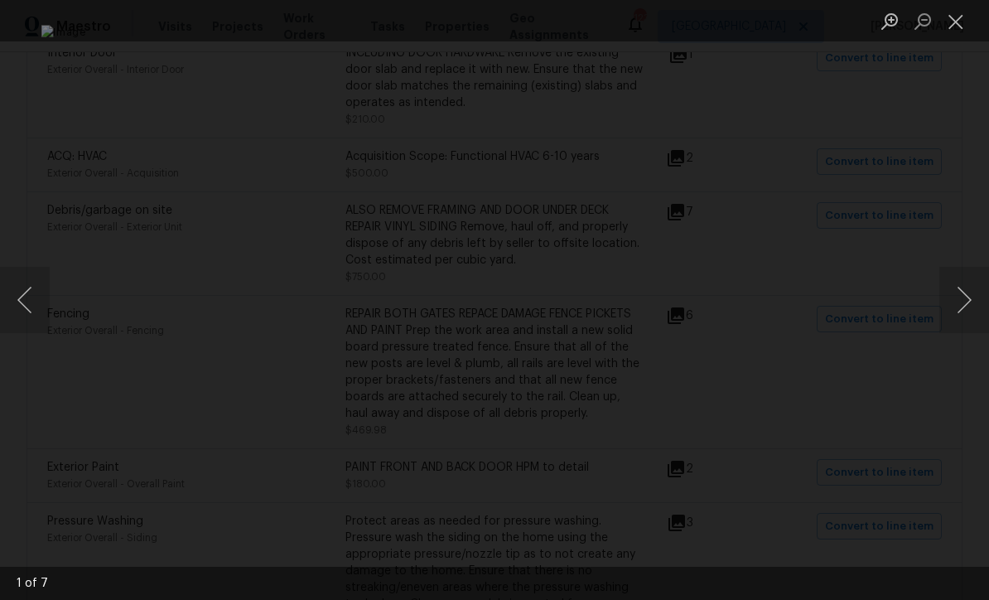
click at [963, 294] on button "Next image" at bounding box center [964, 300] width 50 height 66
click at [967, 297] on button "Next image" at bounding box center [964, 300] width 50 height 66
click at [967, 295] on button "Next image" at bounding box center [964, 300] width 50 height 66
click at [970, 293] on button "Next image" at bounding box center [964, 300] width 50 height 66
click at [969, 288] on button "Next image" at bounding box center [964, 300] width 50 height 66
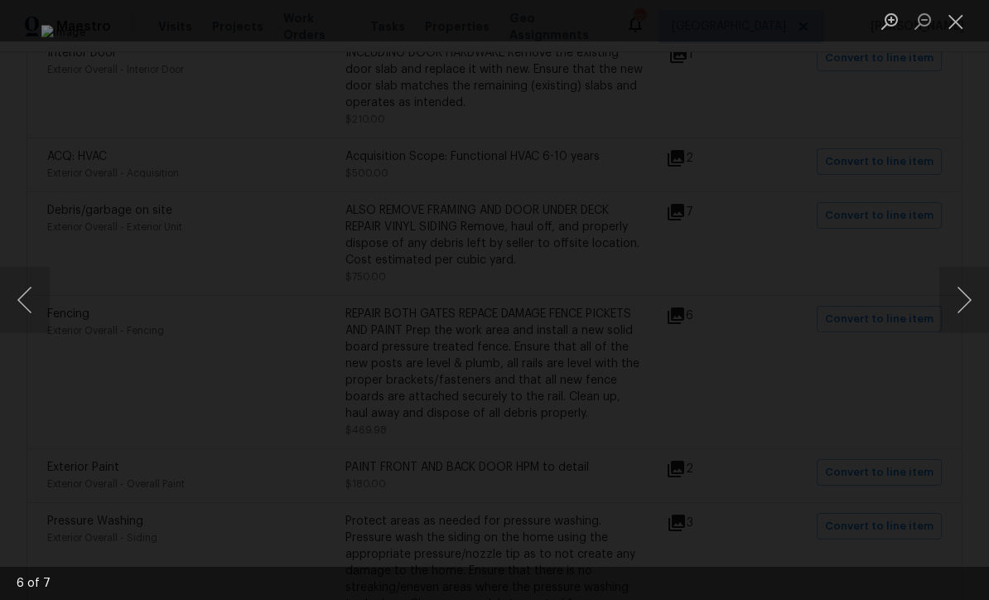
click at [968, 301] on button "Next image" at bounding box center [964, 300] width 50 height 66
click at [968, 295] on button "Next image" at bounding box center [964, 300] width 50 height 66
click at [970, 303] on button "Next image" at bounding box center [964, 300] width 50 height 66
click at [962, 19] on button "Close lightbox" at bounding box center [955, 21] width 33 height 29
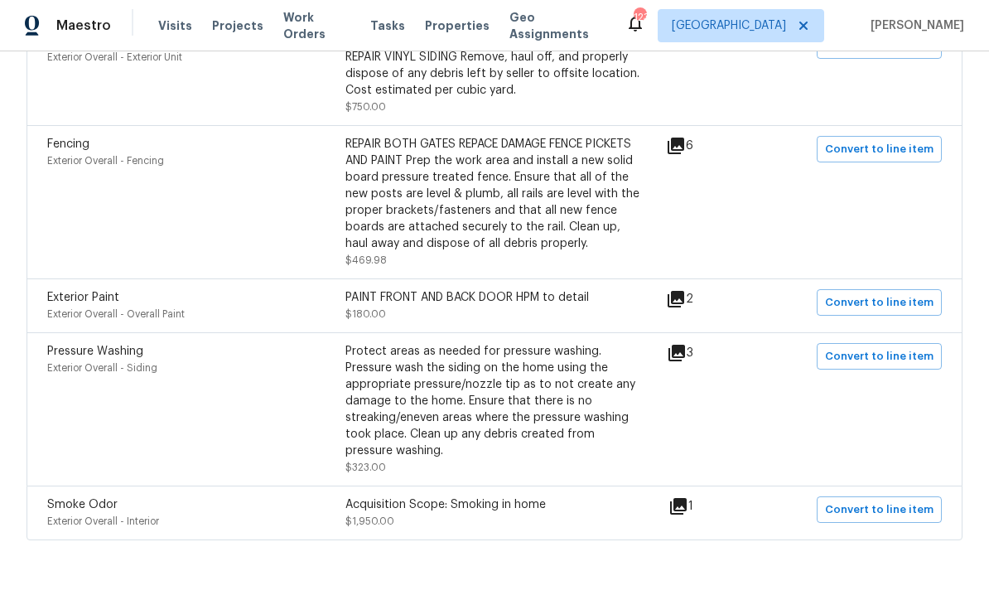
scroll to position [52, 0]
click at [683, 499] on icon at bounding box center [678, 507] width 17 height 17
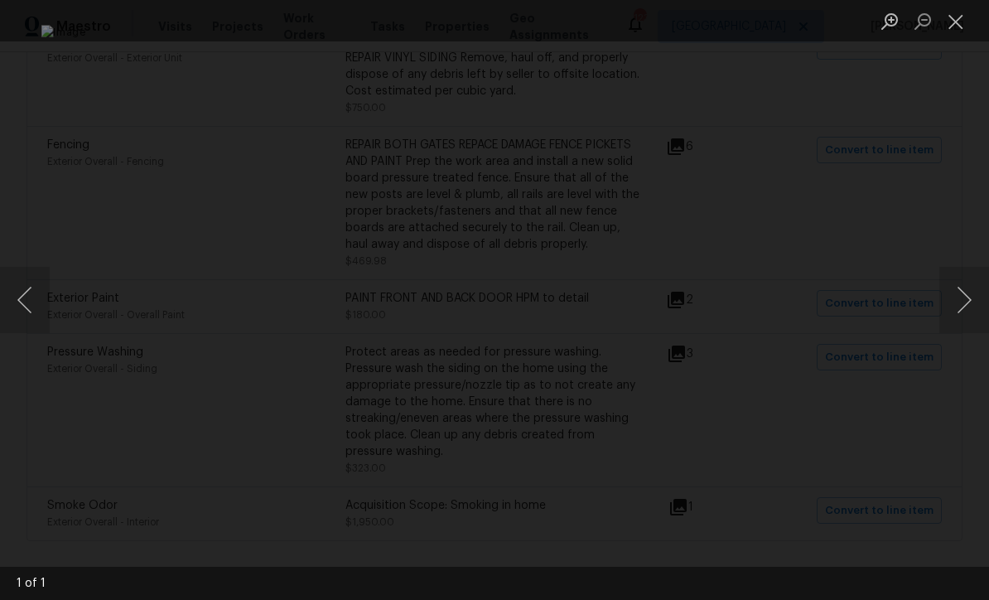
click at [959, 20] on button "Close lightbox" at bounding box center [955, 21] width 33 height 29
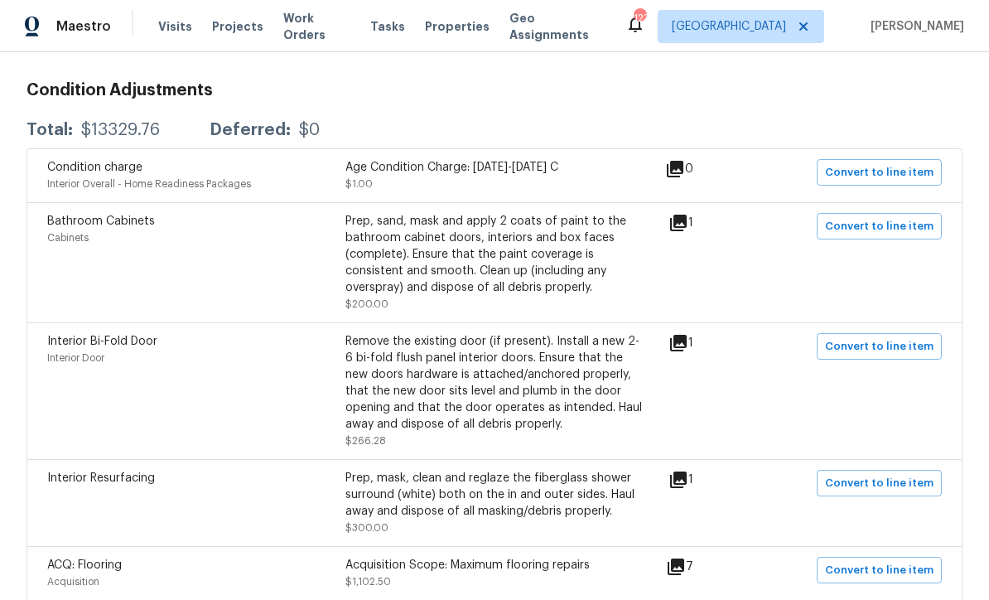
scroll to position [271, 0]
click at [687, 215] on icon at bounding box center [678, 223] width 17 height 17
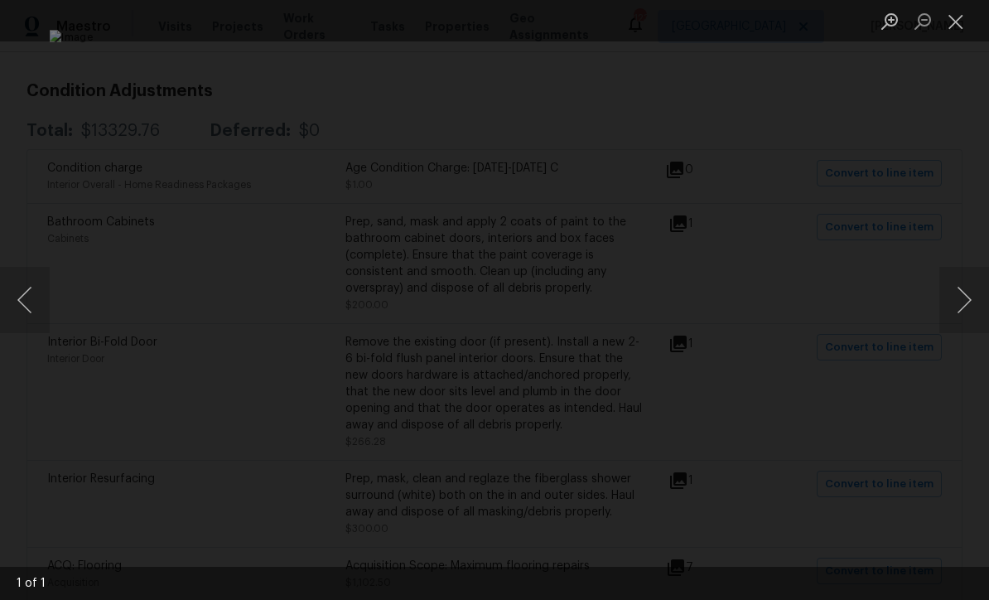
click at [959, 22] on button "Close lightbox" at bounding box center [955, 21] width 33 height 29
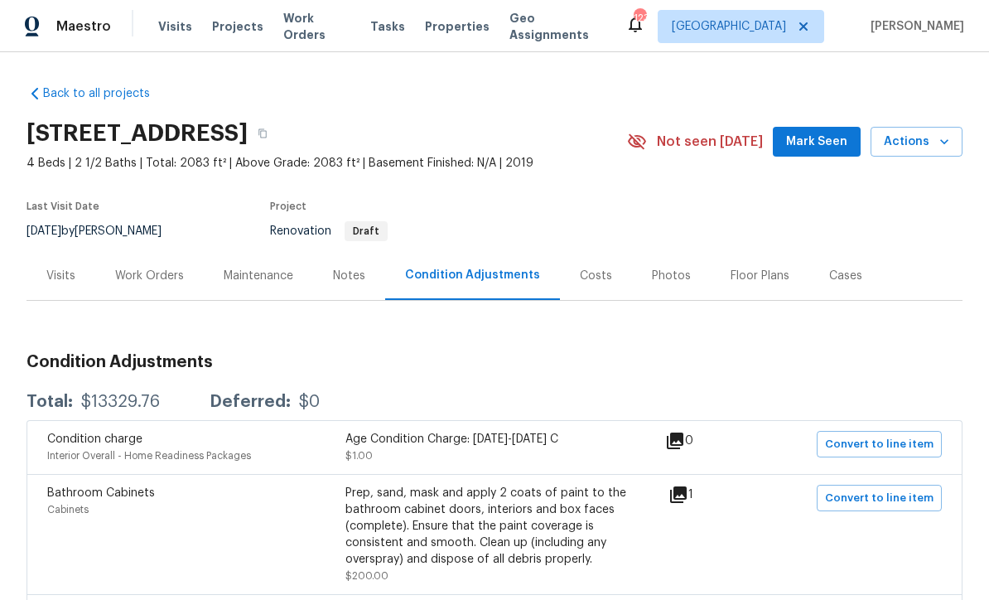
scroll to position [0, 0]
